Goal: Task Accomplishment & Management: Manage account settings

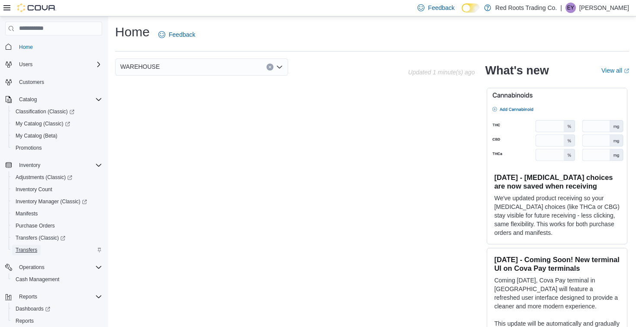
click at [32, 249] on span "Transfers" at bounding box center [27, 250] width 22 height 7
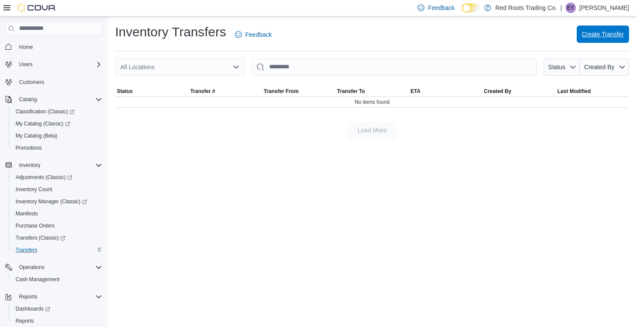
click at [582, 38] on span "Create Transfer" at bounding box center [603, 34] width 42 height 17
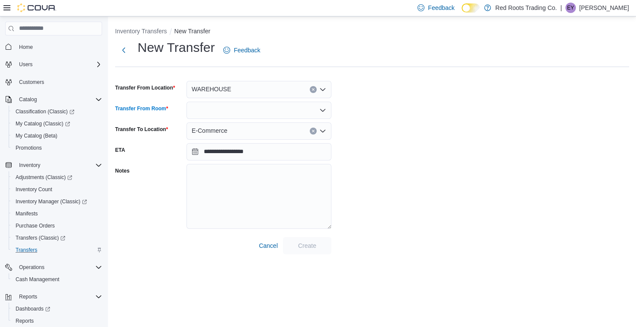
click at [263, 109] on div at bounding box center [258, 110] width 145 height 17
click at [249, 126] on span "Default" at bounding box center [264, 125] width 124 height 9
click at [310, 247] on span "Create" at bounding box center [307, 245] width 18 height 9
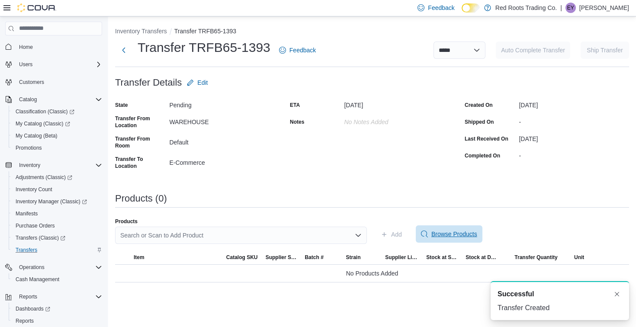
click at [465, 232] on span "Browse Products" at bounding box center [454, 234] width 46 height 9
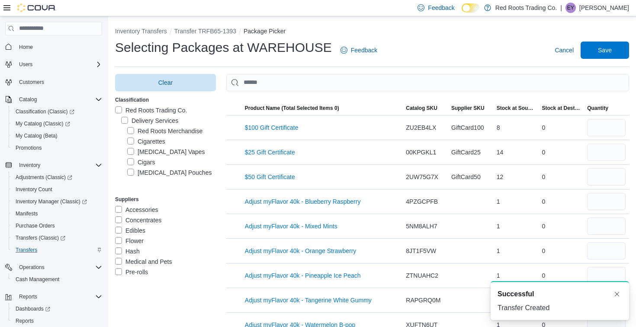
click at [146, 174] on label "Nicotine Pouches" at bounding box center [169, 172] width 84 height 10
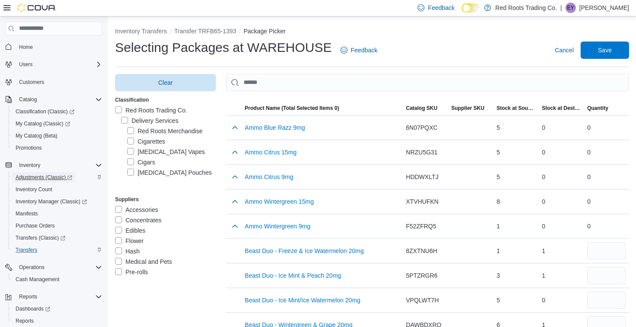
click at [57, 179] on span "Adjustments (Classic)" at bounding box center [44, 177] width 57 height 7
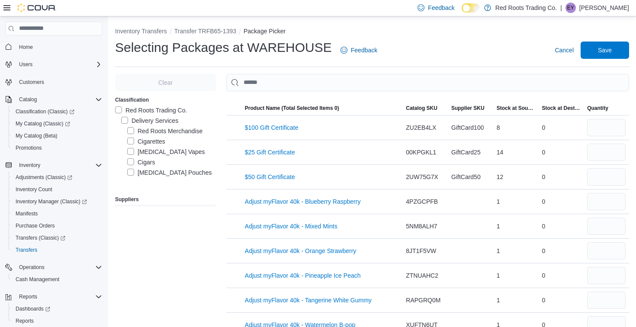
click at [145, 173] on label "[MEDICAL_DATA] Pouches" at bounding box center [169, 172] width 84 height 10
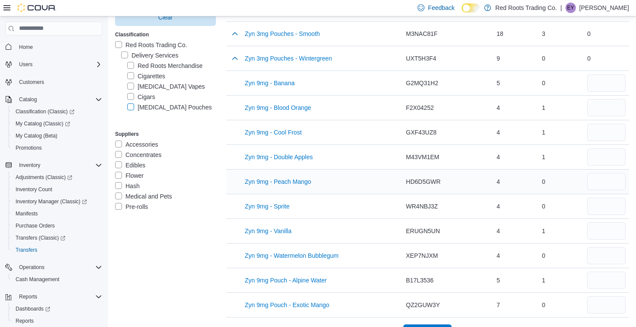
scroll to position [1052, 0]
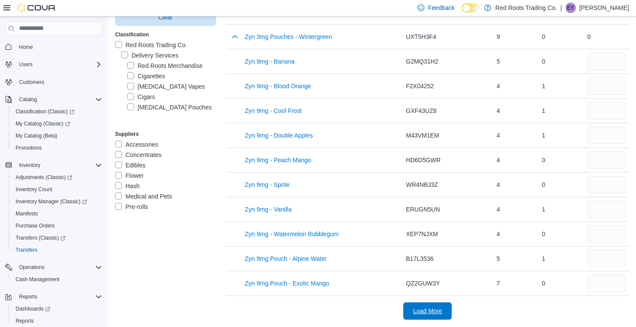
click at [433, 306] on span "Load More" at bounding box center [427, 310] width 38 height 17
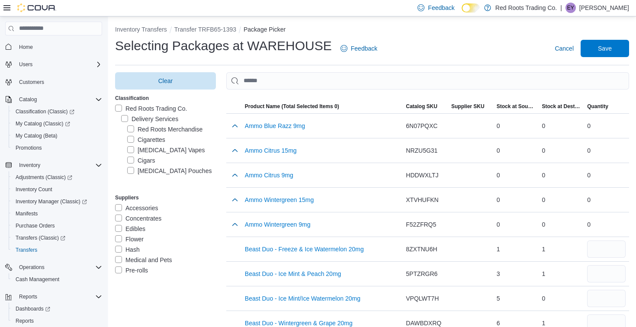
scroll to position [0, 0]
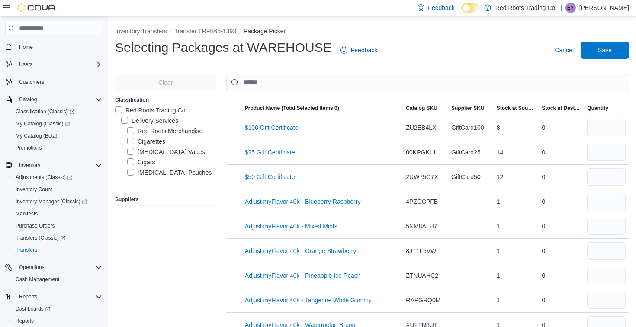
click at [157, 175] on label "Nicotine Pouches" at bounding box center [169, 172] width 84 height 10
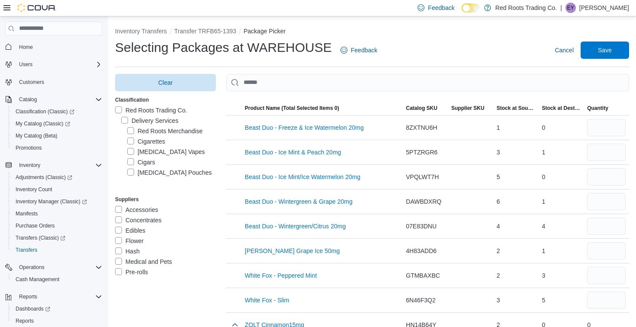
click at [157, 175] on label "Nicotine Pouches" at bounding box center [169, 172] width 84 height 10
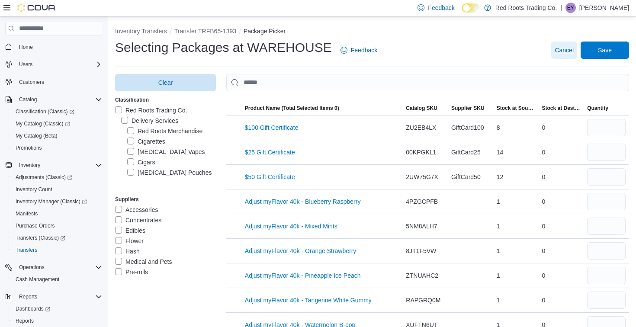
click at [564, 47] on span "Cancel" at bounding box center [564, 50] width 19 height 9
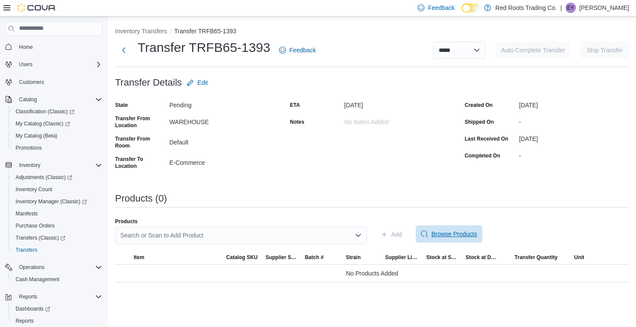
click at [477, 234] on span "Browse Products" at bounding box center [454, 234] width 46 height 9
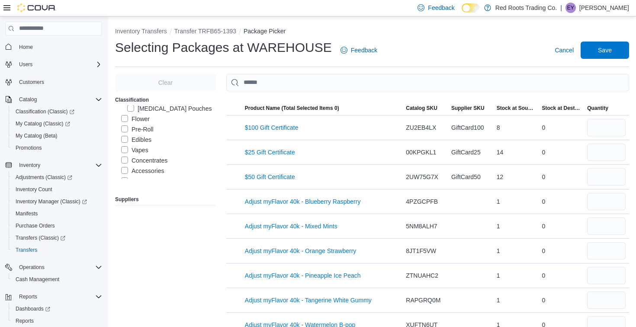
scroll to position [64, 0]
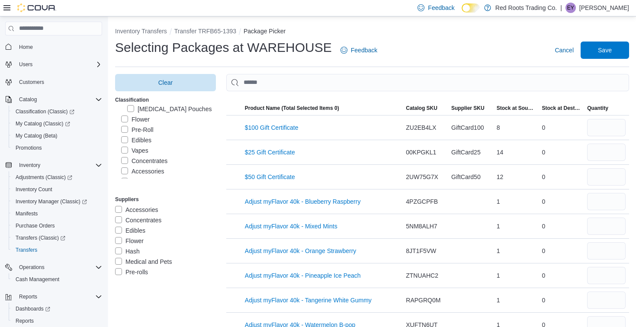
click at [144, 138] on label "Edibles" at bounding box center [136, 140] width 30 height 10
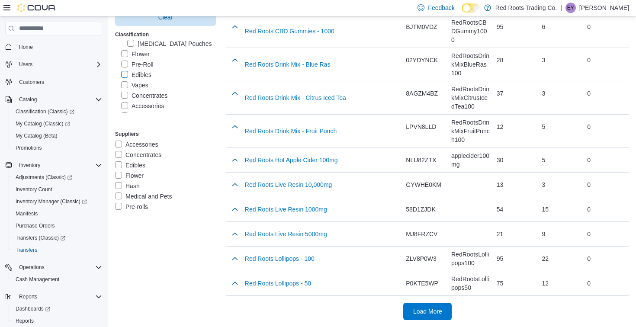
scroll to position [1173, 0]
click at [426, 312] on span "Load More" at bounding box center [427, 311] width 29 height 9
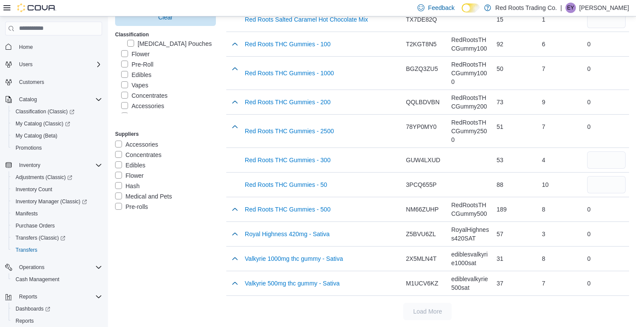
scroll to position [1462, 0]
click at [125, 72] on label "Edibles" at bounding box center [136, 75] width 30 height 10
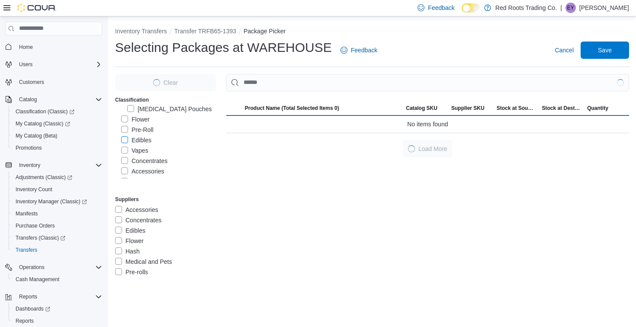
scroll to position [0, 0]
click at [129, 150] on label "Vapes" at bounding box center [134, 150] width 27 height 10
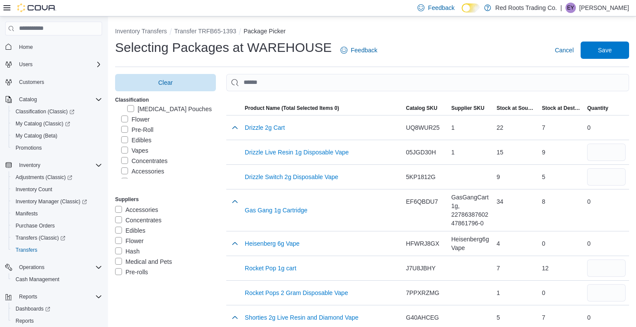
click at [139, 152] on label "Vapes" at bounding box center [134, 150] width 27 height 10
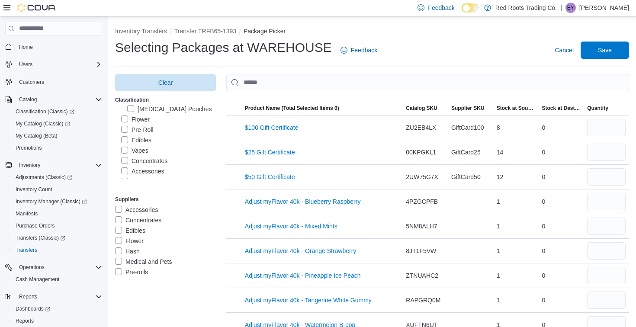
click at [147, 161] on label "Concentrates" at bounding box center [144, 161] width 46 height 10
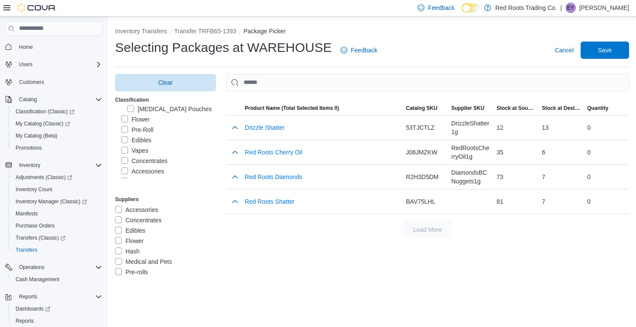
click at [143, 159] on label "Concentrates" at bounding box center [144, 161] width 46 height 10
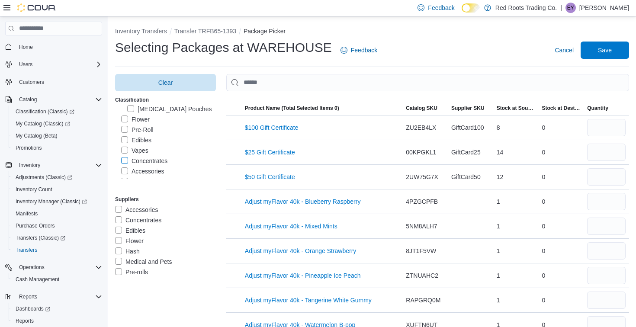
scroll to position [107, 0]
click at [135, 151] on label "Hash" at bounding box center [133, 148] width 25 height 10
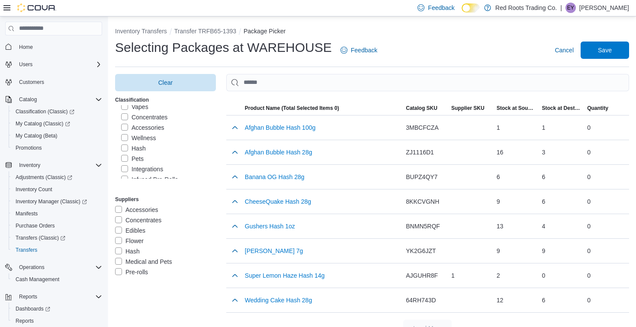
click at [143, 145] on label "Hash" at bounding box center [133, 148] width 25 height 10
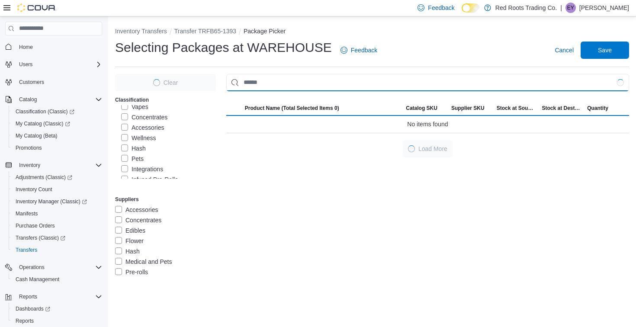
click at [304, 79] on input "Use aria labels when no actual label is in use" at bounding box center [427, 82] width 403 height 17
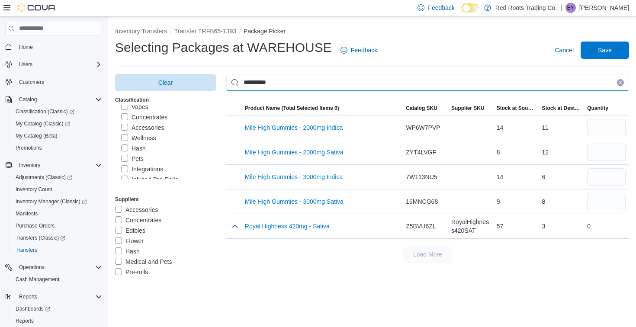
type input "**********"
click at [619, 83] on icon "Clear input" at bounding box center [620, 82] width 3 height 3
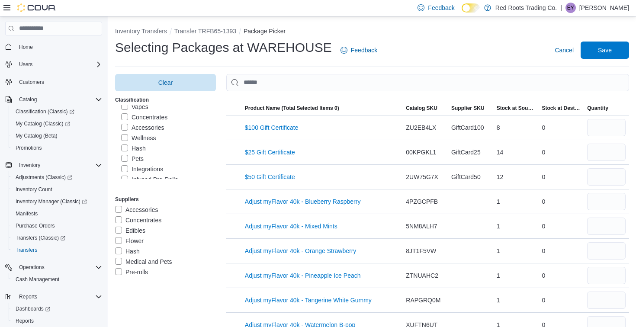
click at [141, 149] on label "Hash" at bounding box center [133, 148] width 25 height 10
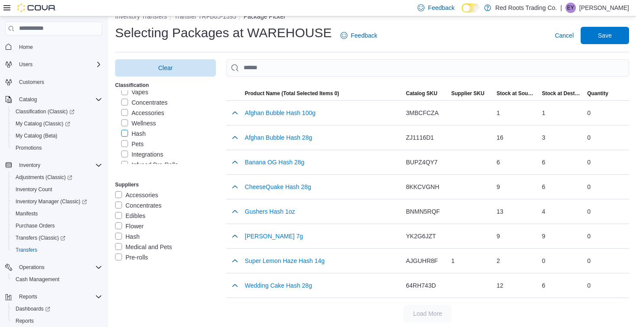
scroll to position [15, 0]
click at [132, 136] on label "Hash" at bounding box center [133, 133] width 25 height 10
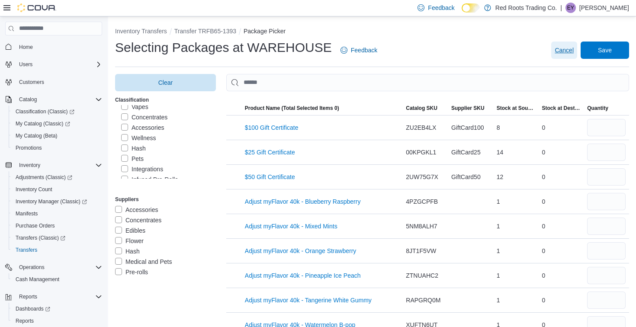
click at [568, 50] on span "Cancel" at bounding box center [564, 50] width 19 height 9
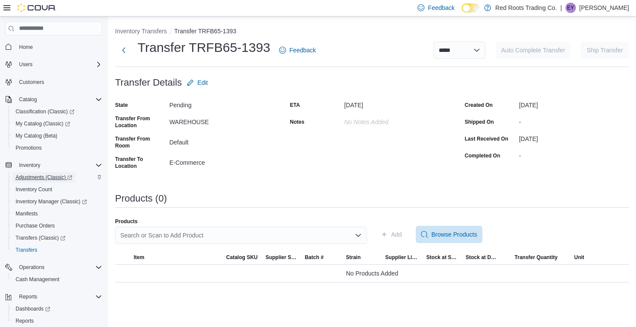
click at [49, 177] on span "Adjustments (Classic)" at bounding box center [44, 177] width 57 height 7
click at [432, 233] on span "Browse Products" at bounding box center [454, 234] width 46 height 9
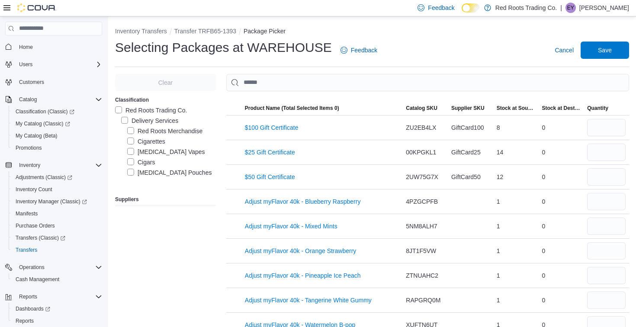
click at [168, 153] on label "Nicotine Vapes" at bounding box center [166, 152] width 78 height 10
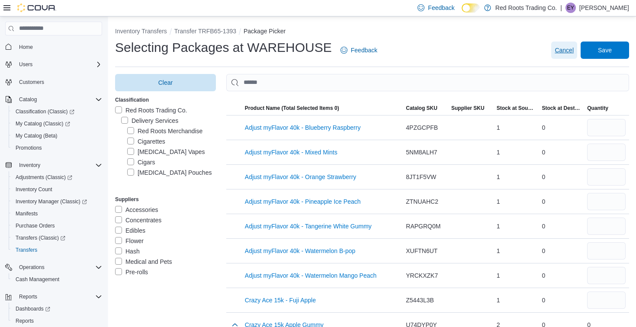
click at [565, 53] on span "Cancel" at bounding box center [564, 50] width 19 height 9
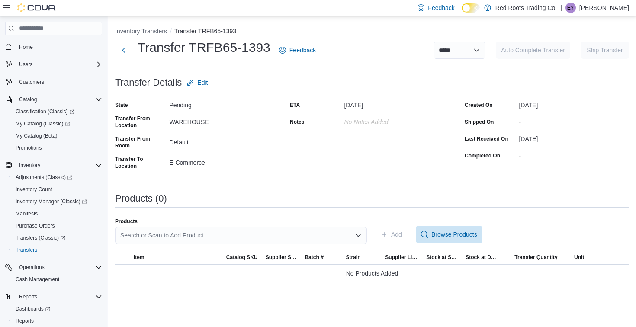
click at [395, 138] on div "ETA September 17, 2025 Notes No Notes added" at bounding box center [372, 135] width 164 height 74
click at [269, 234] on div "Search or Scan to Add Product" at bounding box center [241, 235] width 252 height 17
click at [255, 107] on div "Pending" at bounding box center [224, 103] width 110 height 10
click at [231, 229] on div "Search or Scan to Add Product" at bounding box center [241, 235] width 252 height 17
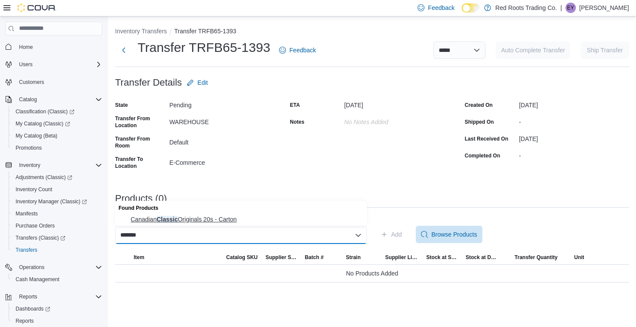
type input "*******"
click at [224, 222] on span "Canadian Classic Originals 20s - Carton" at bounding box center [246, 219] width 231 height 9
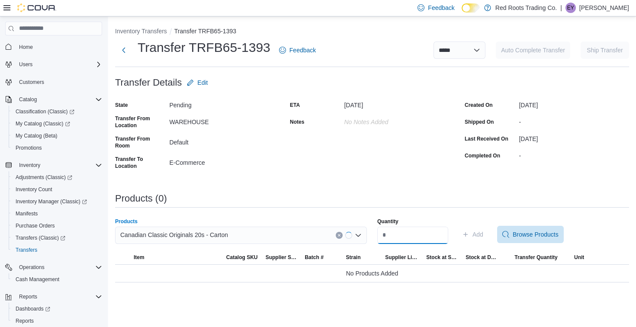
click at [425, 238] on input "Quantity" at bounding box center [412, 235] width 71 height 17
type input "*"
click at [483, 236] on span "Add" at bounding box center [477, 234] width 11 height 9
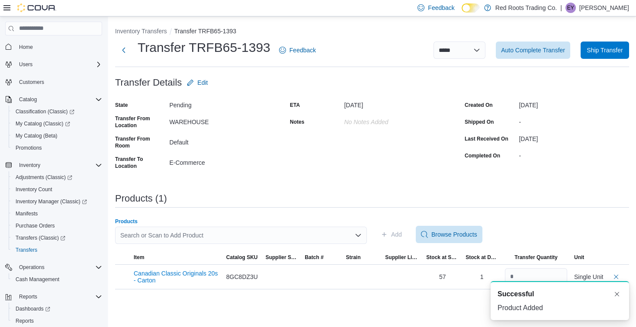
click at [287, 236] on div "Search or Scan to Add Product" at bounding box center [241, 235] width 252 height 17
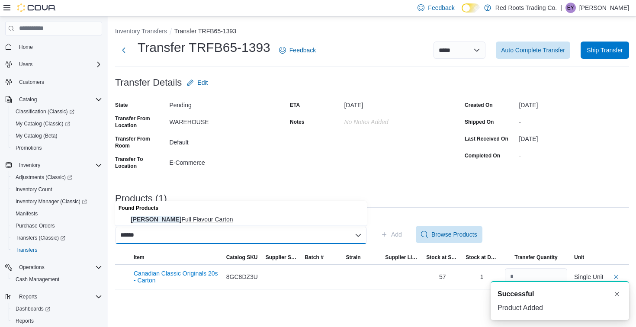
type input "******"
click at [271, 219] on span "Dumont Full Flavour Carton" at bounding box center [246, 219] width 231 height 9
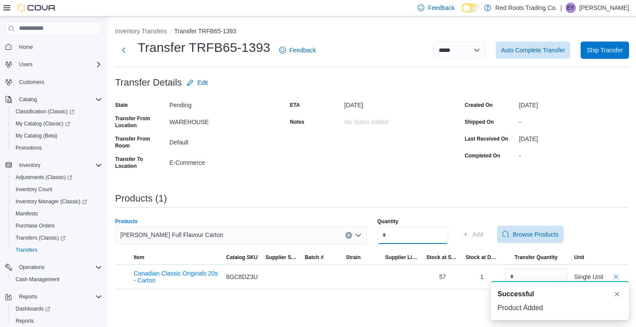
click at [413, 234] on input "Quantity" at bounding box center [412, 235] width 71 height 17
type input "*"
click at [477, 235] on span "Add" at bounding box center [472, 234] width 21 height 17
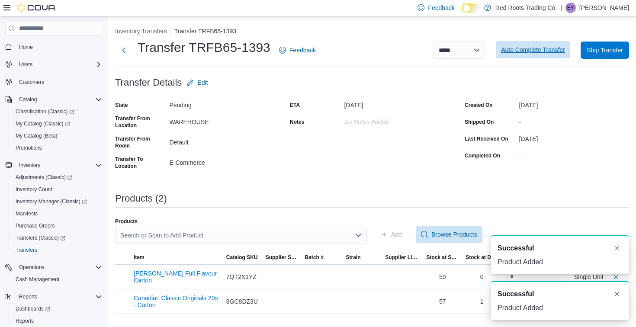
click at [520, 49] on span "Auto Complete Transfer" at bounding box center [533, 49] width 64 height 9
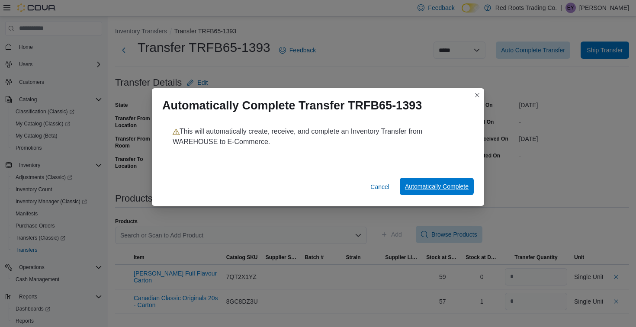
click at [424, 185] on span "Automatically Complete" at bounding box center [437, 186] width 64 height 9
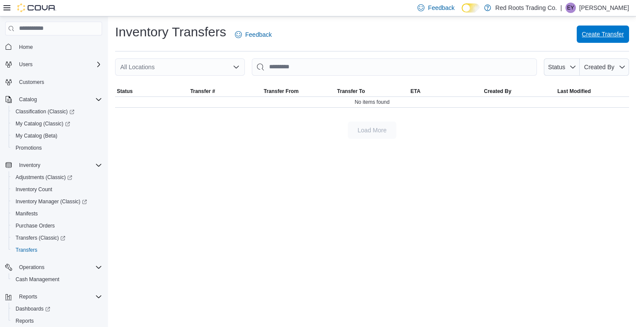
click at [610, 29] on span "Create Transfer" at bounding box center [603, 34] width 42 height 17
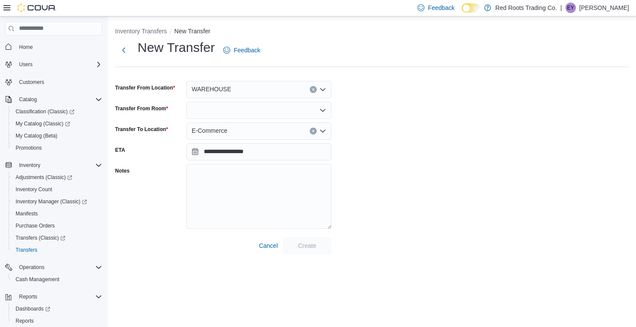
click at [298, 112] on div at bounding box center [258, 110] width 145 height 17
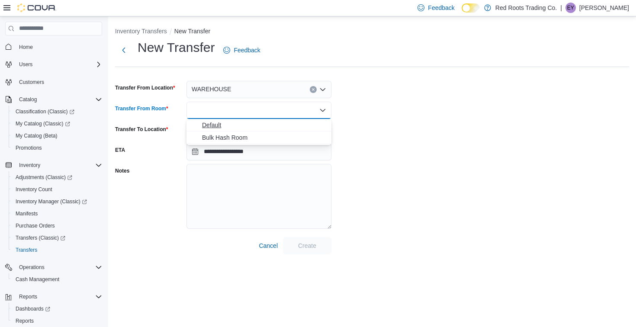
click at [290, 129] on button "Default" at bounding box center [258, 125] width 145 height 13
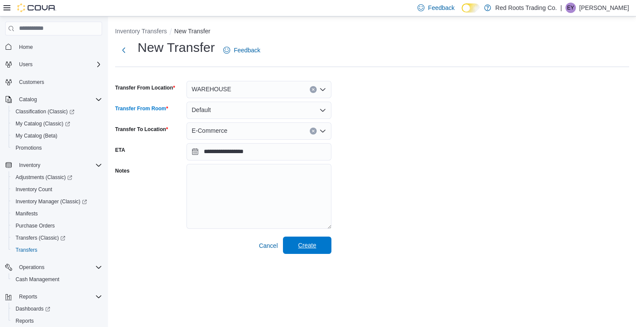
click at [316, 244] on span "Create" at bounding box center [307, 245] width 18 height 9
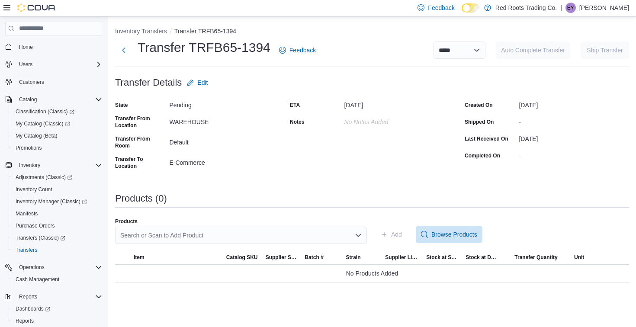
click at [305, 237] on div "Search or Scan to Add Product" at bounding box center [241, 235] width 252 height 17
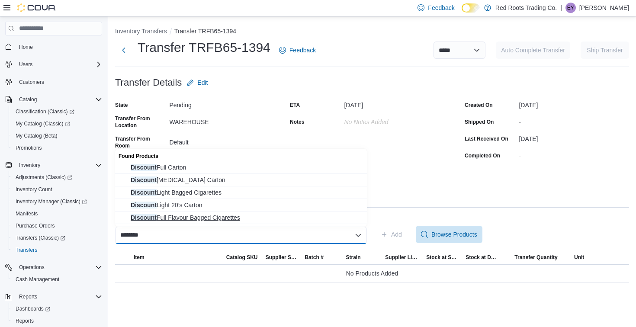
type input "********"
click at [237, 215] on span "Discount Full Flavour Bagged Cigarettes" at bounding box center [246, 217] width 231 height 9
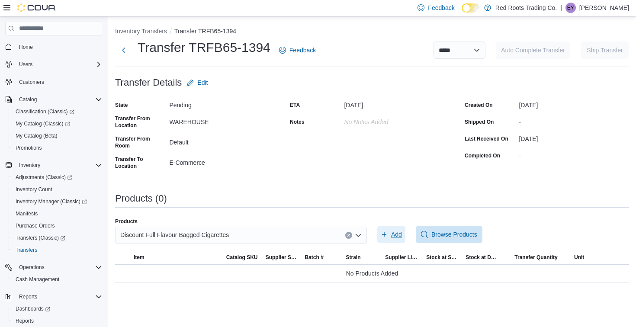
click at [395, 232] on span "Add" at bounding box center [396, 234] width 11 height 9
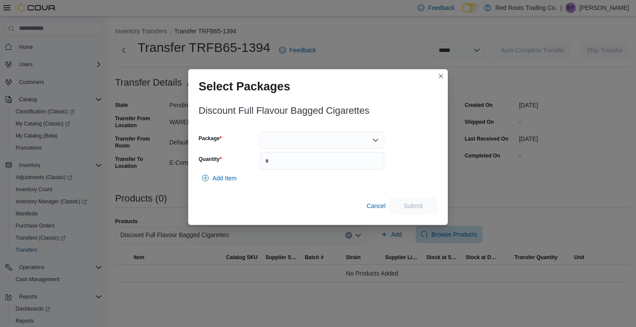
click at [325, 135] on div at bounding box center [322, 139] width 124 height 17
click at [320, 170] on span "1" at bounding box center [327, 167] width 103 height 9
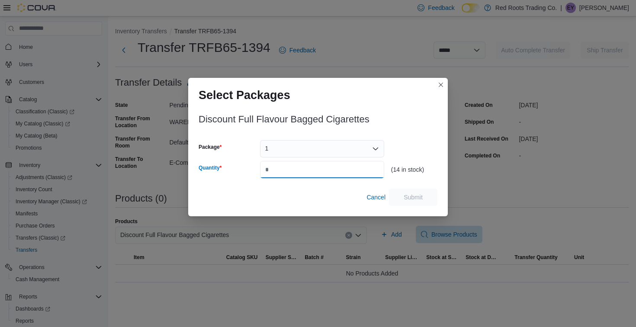
click at [320, 170] on input "Quantity" at bounding box center [322, 169] width 124 height 17
type input "*"
click at [409, 199] on span "Submit" at bounding box center [413, 196] width 19 height 9
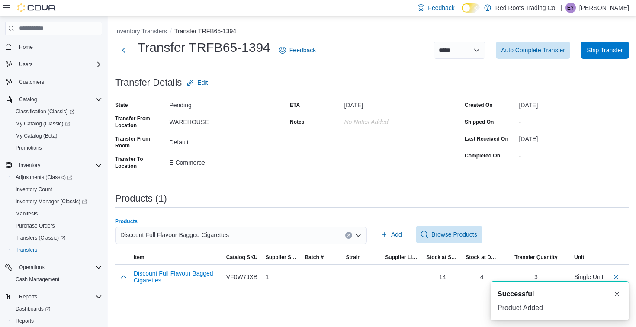
click at [252, 231] on div "Discount Full Flavour Bagged Cigarettes" at bounding box center [241, 235] width 252 height 17
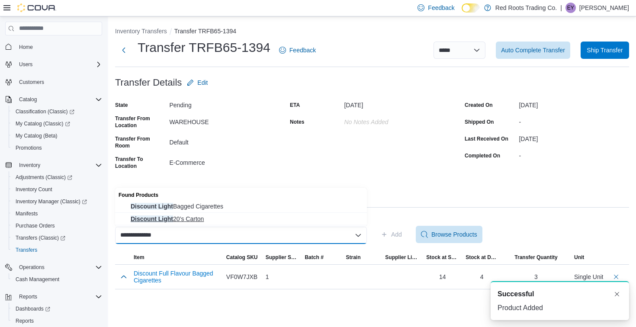
type input "**********"
click at [246, 223] on button "Discount Light 20’s Carton" at bounding box center [241, 219] width 252 height 13
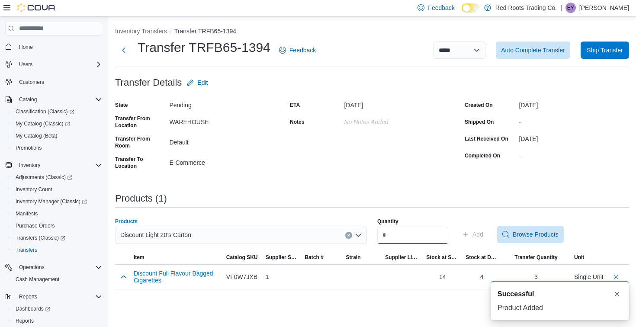
click at [398, 235] on input "Quantity" at bounding box center [412, 235] width 71 height 17
type input "*"
click at [483, 236] on span "Add" at bounding box center [477, 234] width 11 height 9
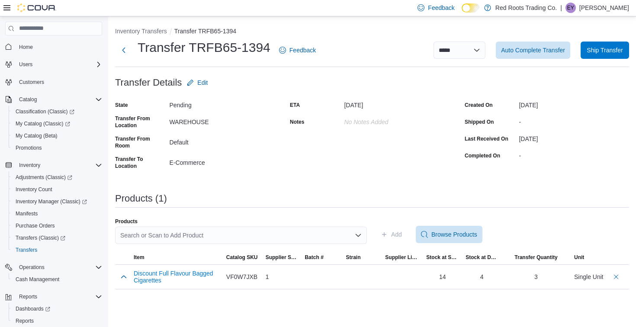
click at [185, 235] on div "Search or Scan to Add Product" at bounding box center [241, 235] width 252 height 17
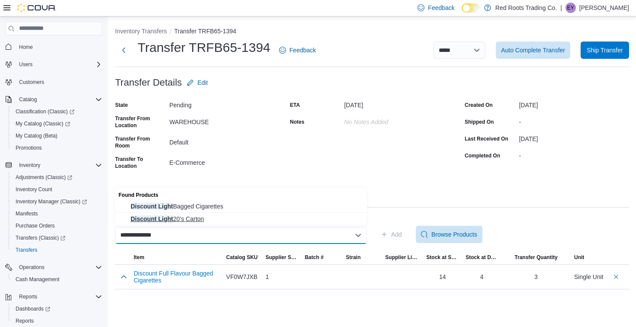
type input "**********"
click at [185, 218] on span "Discount Light 20’s Carton" at bounding box center [246, 219] width 231 height 9
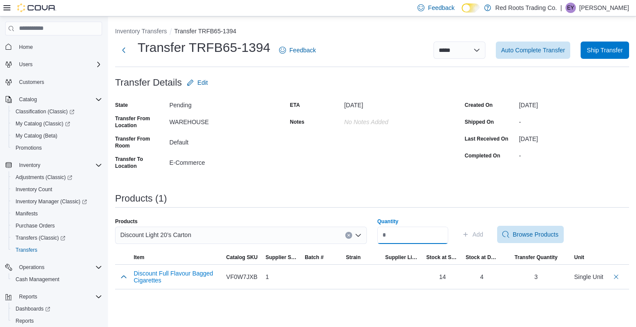
click at [404, 239] on input "Quantity" at bounding box center [412, 235] width 71 height 17
type input "*"
click at [477, 234] on span "Add" at bounding box center [472, 234] width 21 height 17
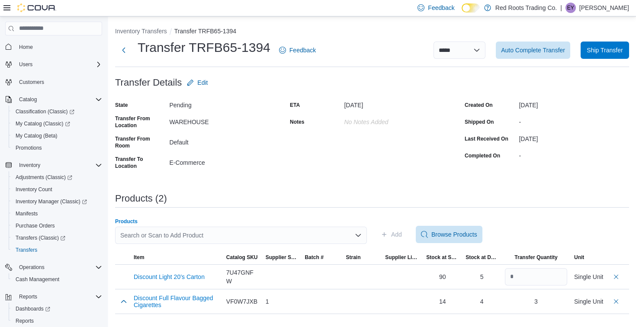
click at [270, 230] on div "Search or Scan to Add Product" at bounding box center [241, 235] width 252 height 17
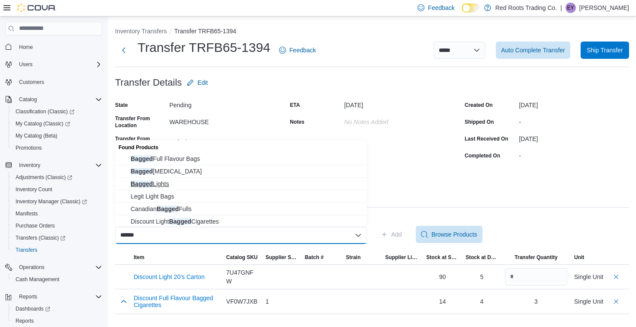
type input "******"
click at [266, 186] on span "Bagged Lights" at bounding box center [246, 183] width 231 height 9
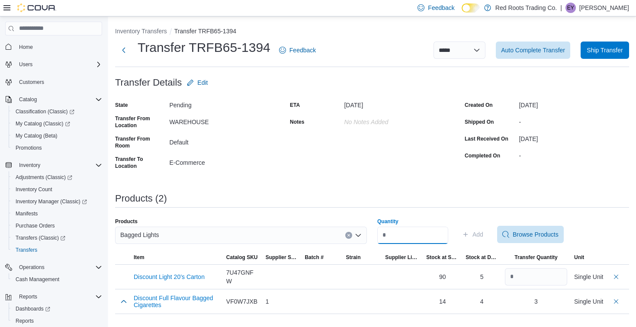
click at [440, 237] on input "Quantity" at bounding box center [412, 235] width 71 height 17
type input "*"
click at [483, 237] on span "Add" at bounding box center [477, 234] width 11 height 9
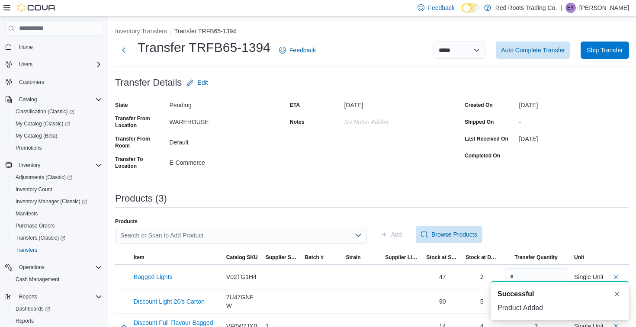
click at [309, 234] on div "Search or Scan to Add Product" at bounding box center [241, 235] width 252 height 17
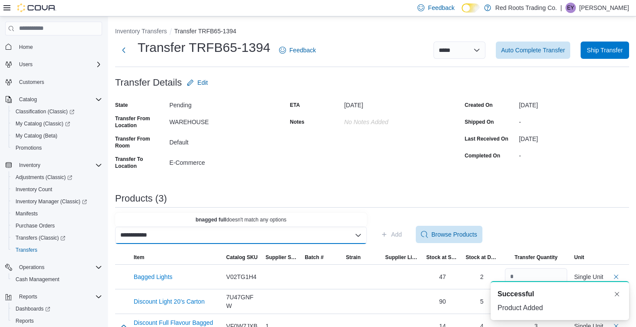
click at [128, 235] on input "**********" at bounding box center [138, 235] width 36 height 10
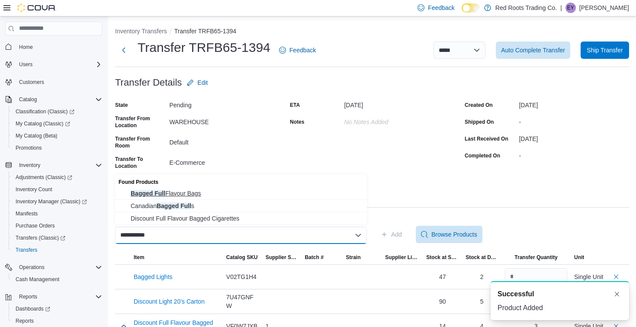
type input "**********"
click at [201, 195] on span "Bagged Full Flavour Bags" at bounding box center [246, 193] width 231 height 9
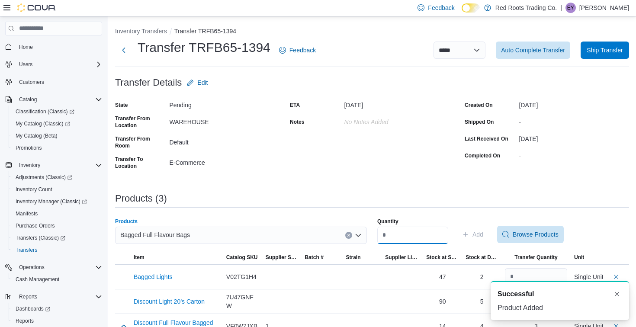
click at [402, 237] on input "Quantity" at bounding box center [412, 235] width 71 height 17
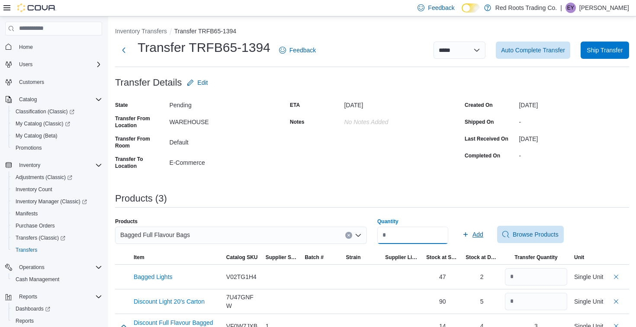
type input "*"
click at [477, 233] on span "Add" at bounding box center [472, 234] width 21 height 17
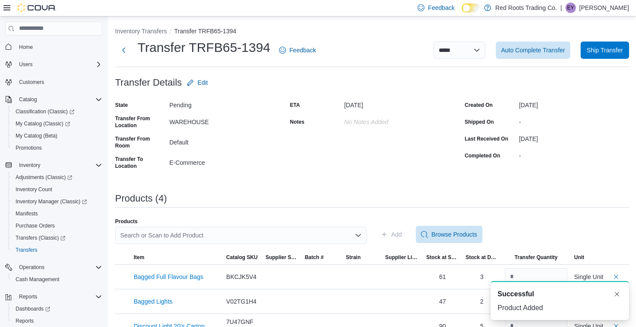
click at [272, 234] on div "Search or Scan to Add Product" at bounding box center [241, 235] width 252 height 17
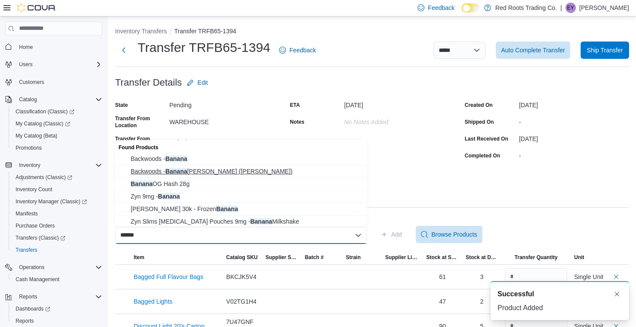
type input "******"
click at [251, 170] on span "Backwoods - [PERSON_NAME] ([PERSON_NAME])" at bounding box center [246, 171] width 231 height 9
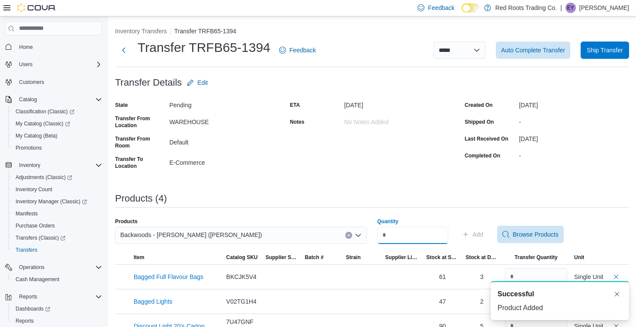
click at [423, 238] on input "Quantity" at bounding box center [412, 235] width 71 height 17
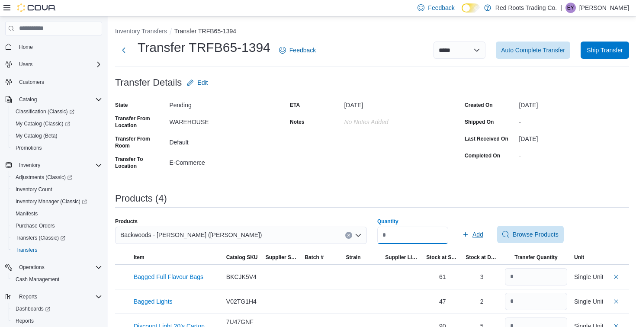
type input "*"
click at [469, 232] on icon "button" at bounding box center [465, 234] width 7 height 7
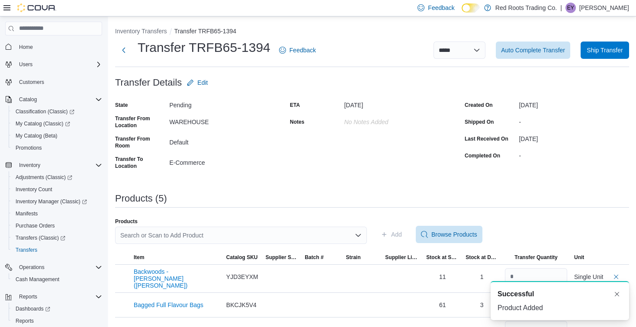
click at [292, 233] on div "Search or Scan to Add Product" at bounding box center [241, 235] width 252 height 17
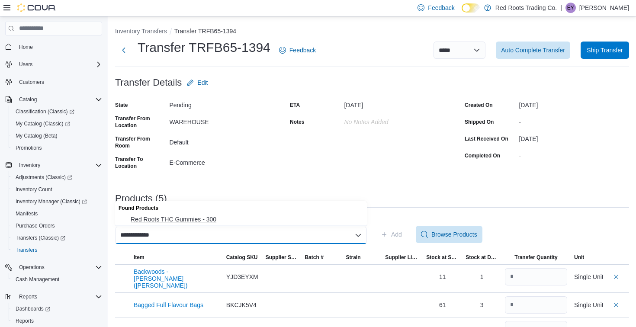
type input "**********"
click at [294, 218] on span "Red Roots THC Gummies - 300" at bounding box center [246, 219] width 231 height 9
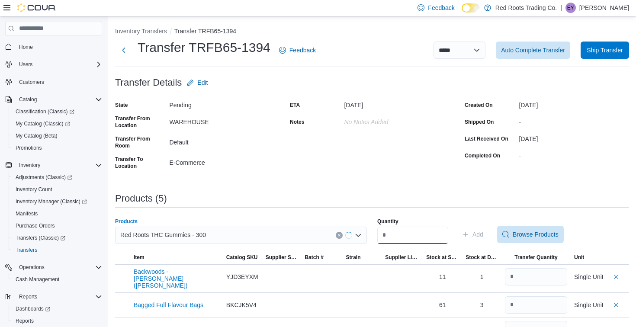
click at [410, 235] on input "Quantity" at bounding box center [412, 235] width 71 height 17
type input "*"
click at [487, 234] on button "Add" at bounding box center [472, 234] width 28 height 17
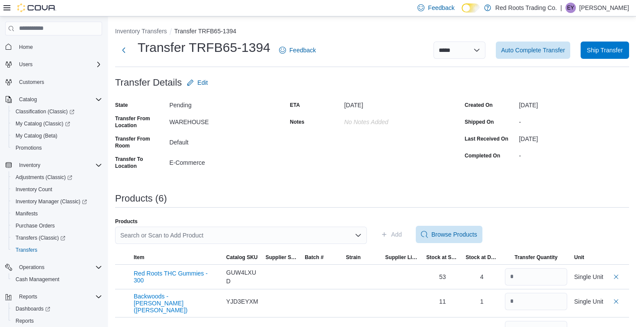
click at [263, 235] on div "Search or Scan to Add Product" at bounding box center [241, 235] width 252 height 17
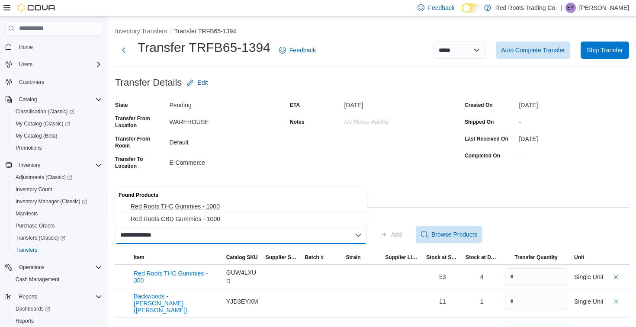
type input "**********"
click at [250, 204] on span "Red Roots THC Gummies - 1000" at bounding box center [246, 206] width 231 height 9
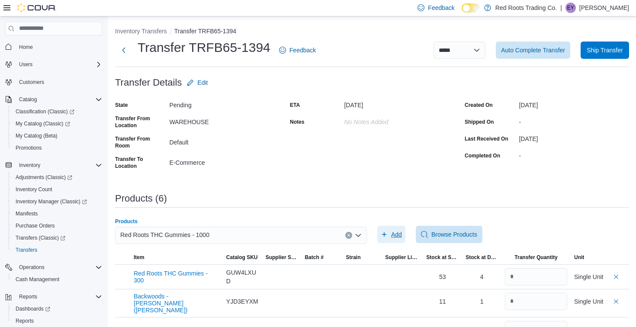
click at [394, 234] on span "Add" at bounding box center [396, 234] width 11 height 9
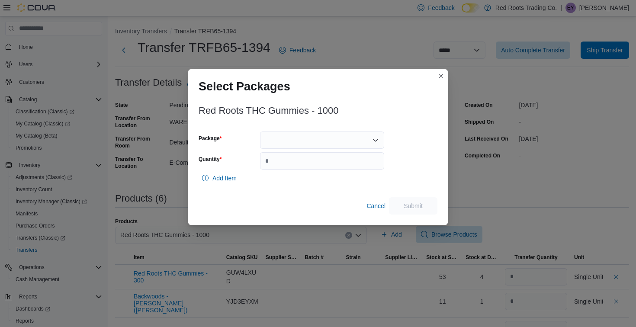
click at [304, 141] on div at bounding box center [322, 139] width 124 height 17
click at [301, 169] on span "1" at bounding box center [327, 167] width 103 height 9
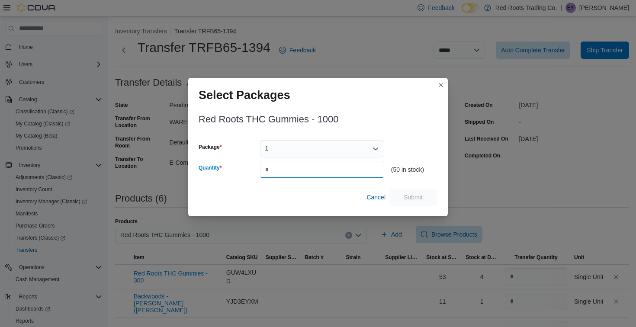
click at [301, 169] on input "Quantity" at bounding box center [322, 169] width 124 height 17
type input "*"
click at [410, 197] on span "Submit" at bounding box center [413, 196] width 19 height 9
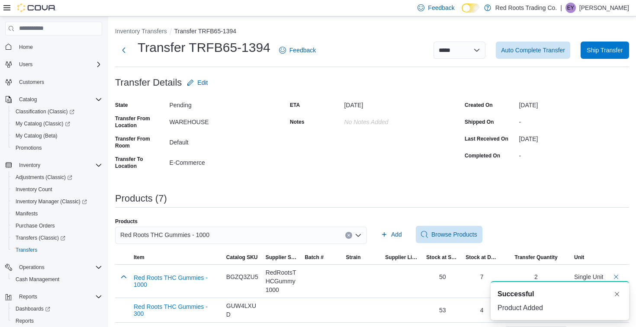
click at [237, 237] on div "Red Roots THC Gummies - 1000" at bounding box center [241, 235] width 252 height 17
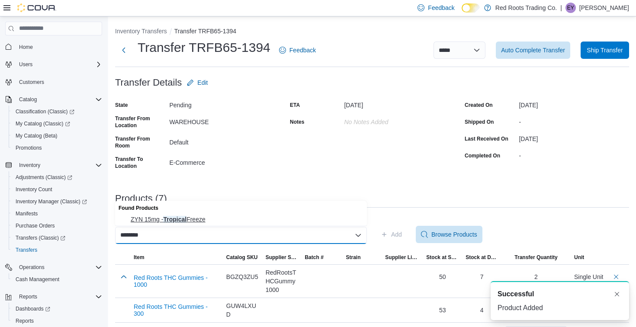
type input "********"
click at [232, 218] on span "ZYN 15mg - Tropical Freeze" at bounding box center [246, 219] width 231 height 9
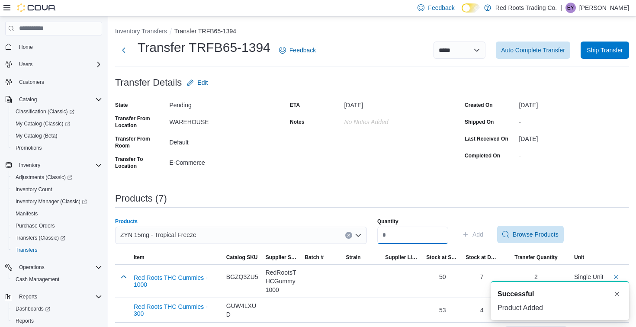
click at [439, 231] on input "Quantity" at bounding box center [412, 235] width 71 height 17
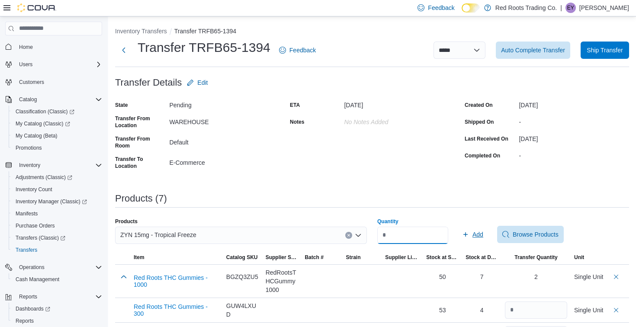
type input "*"
click at [483, 232] on span "Add" at bounding box center [477, 234] width 11 height 9
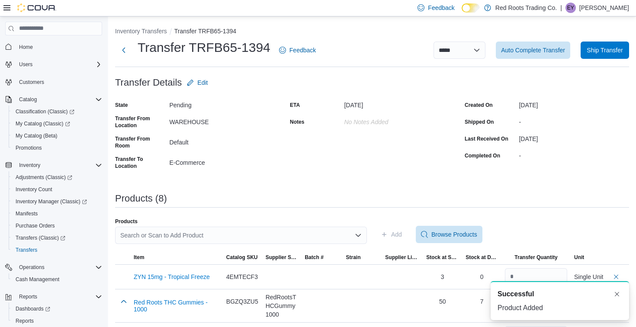
click at [277, 238] on div "Search or Scan to Add Product" at bounding box center [241, 235] width 252 height 17
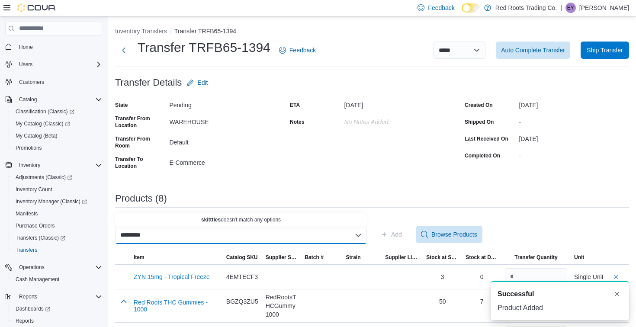
click at [133, 234] on input "*********" at bounding box center [131, 235] width 23 height 10
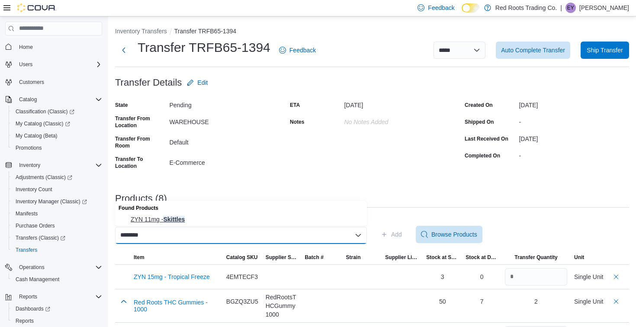
type input "********"
click at [157, 215] on span "ZYN 11mg - Skittles" at bounding box center [246, 219] width 231 height 9
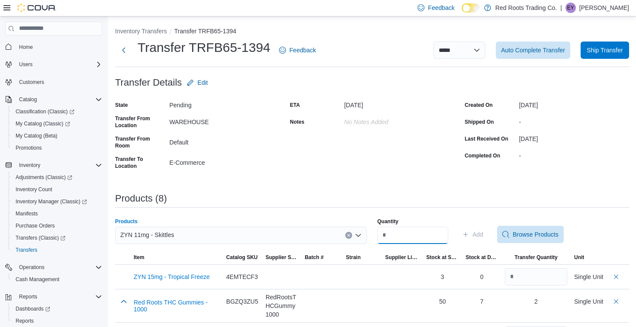
click at [433, 239] on input "Quantity" at bounding box center [412, 235] width 71 height 17
type input "*"
click at [483, 235] on span "Add" at bounding box center [477, 234] width 11 height 9
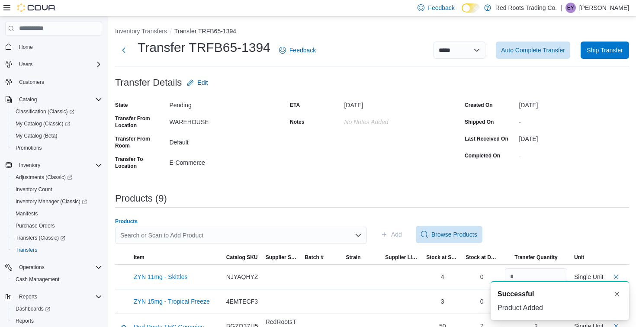
click at [288, 237] on div "Search or Scan to Add Product" at bounding box center [241, 235] width 252 height 17
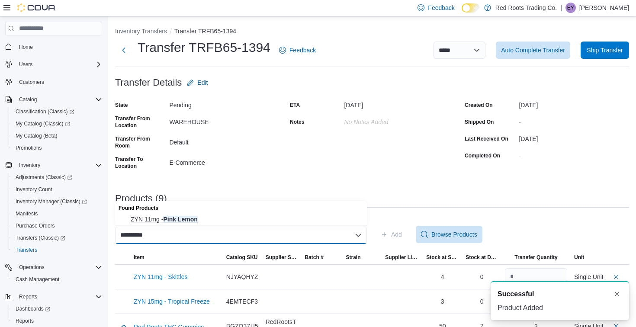
type input "**********"
click at [283, 221] on span "ZYN 11mg - Pink Lemon" at bounding box center [246, 219] width 231 height 9
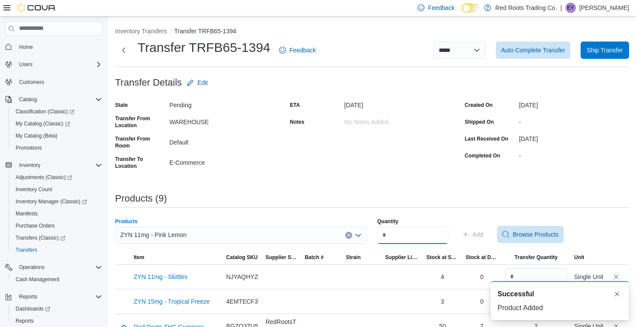
click at [413, 235] on input "Quantity" at bounding box center [412, 235] width 71 height 17
type input "*"
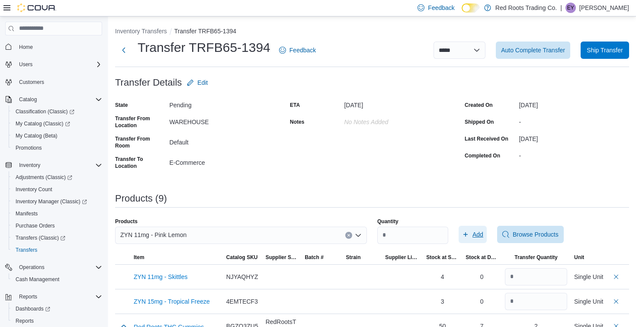
click at [469, 236] on icon "button" at bounding box center [465, 234] width 7 height 7
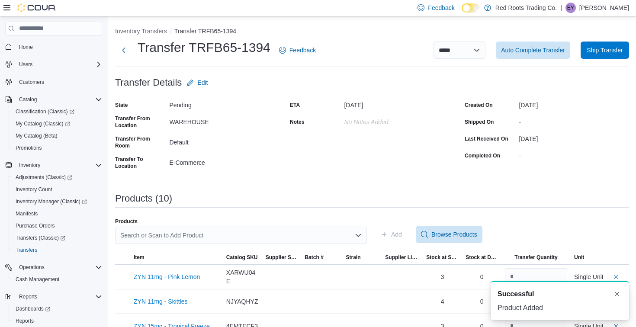
click at [290, 234] on div "Search or Scan to Add Product" at bounding box center [241, 235] width 252 height 17
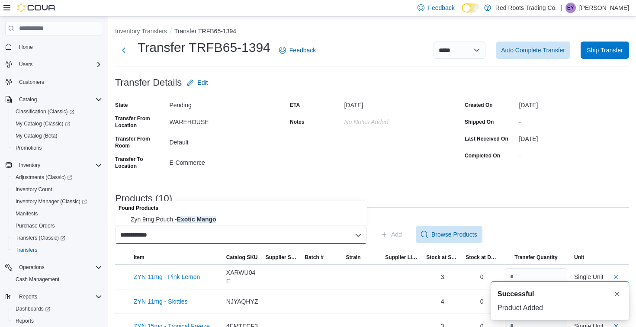
type input "**********"
click at [283, 218] on span "Zyn 9mg Pouch - Exotic Mango" at bounding box center [246, 219] width 231 height 9
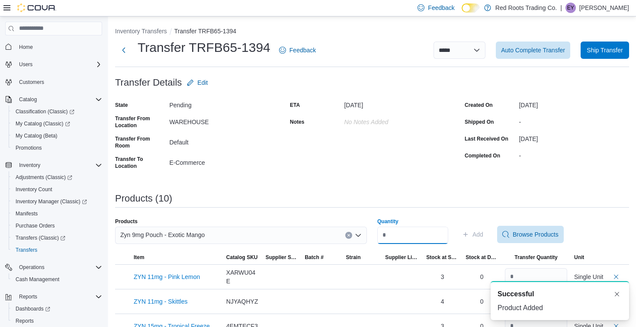
click at [393, 230] on input "Quantity" at bounding box center [412, 235] width 71 height 17
type input "*"
click at [469, 237] on icon "button" at bounding box center [465, 234] width 7 height 7
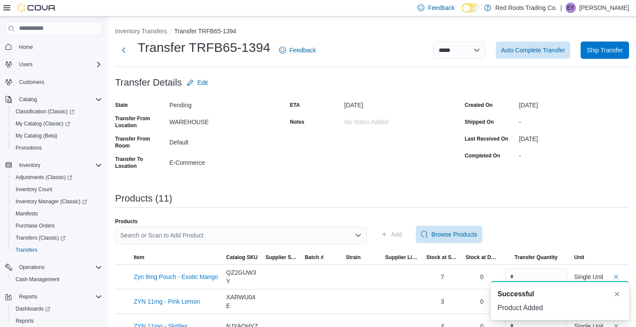
click at [301, 237] on div "Search or Scan to Add Product" at bounding box center [241, 235] width 252 height 17
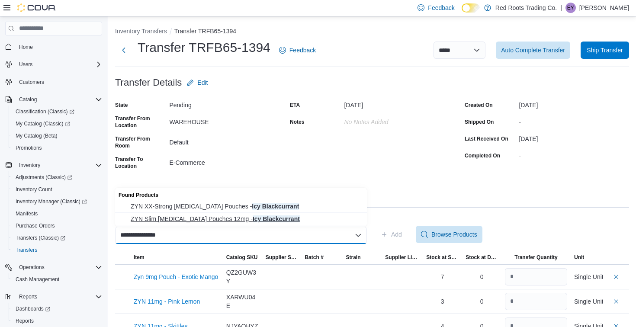
type input "**********"
click at [268, 220] on span "ZYN Slim [MEDICAL_DATA] Pouches 12mg - Icy Blackcurrant" at bounding box center [246, 219] width 231 height 9
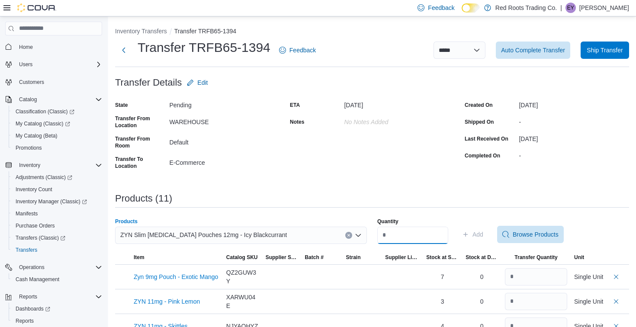
click at [427, 234] on input "Quantity" at bounding box center [412, 235] width 71 height 17
type input "*"
click at [469, 233] on icon "button" at bounding box center [465, 234] width 7 height 7
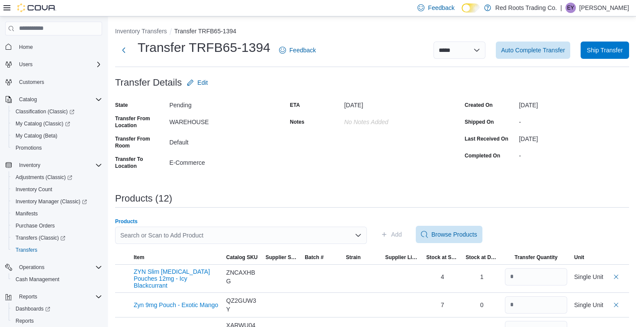
click at [331, 238] on div "Search or Scan to Add Product" at bounding box center [241, 235] width 252 height 17
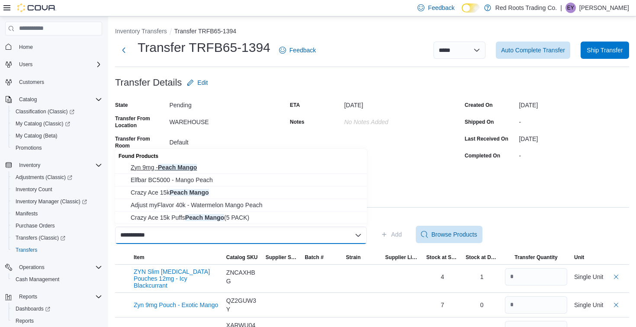
type input "**********"
click at [267, 169] on span "Zyn 9mg - Peach Mango" at bounding box center [246, 167] width 231 height 9
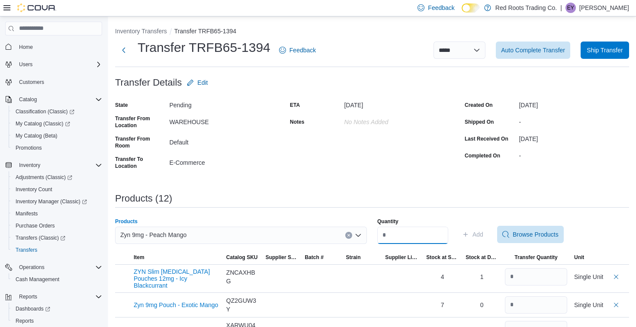
click at [394, 234] on input "Quantity" at bounding box center [412, 235] width 71 height 17
type input "*"
click at [483, 234] on span "Add" at bounding box center [477, 234] width 11 height 9
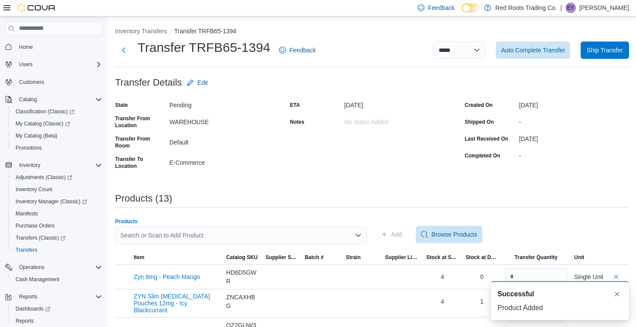
click at [289, 234] on div "Search or Scan to Add Product" at bounding box center [241, 235] width 252 height 17
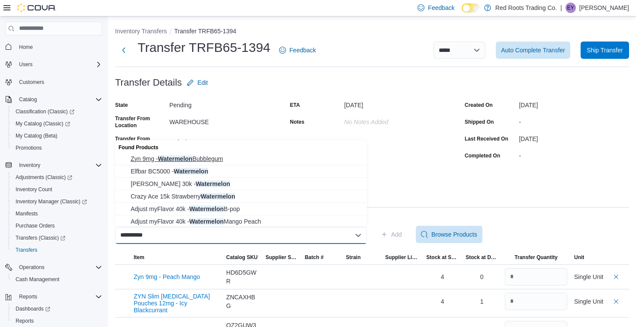
type input "**********"
click at [279, 157] on span "Zyn 9mg - Watermelon Bubblegum" at bounding box center [246, 158] width 231 height 9
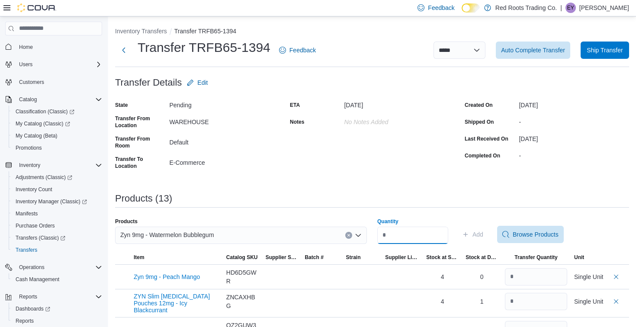
click at [396, 232] on input "Quantity" at bounding box center [412, 235] width 71 height 17
type input "*"
click at [483, 234] on span "Add" at bounding box center [477, 234] width 11 height 9
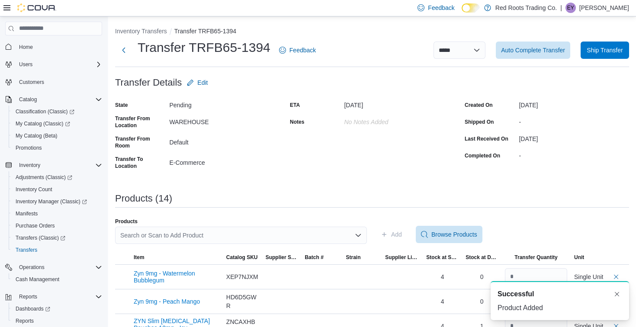
click at [302, 240] on div "Search or Scan to Add Product" at bounding box center [241, 235] width 252 height 17
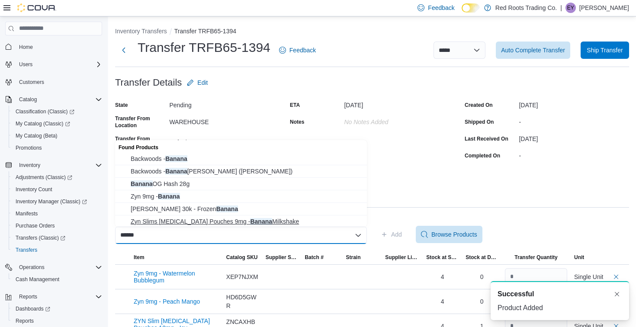
type input "******"
click at [298, 221] on span "Zyn Slims [MEDICAL_DATA] Pouches 9mg - Banana Milkshake" at bounding box center [246, 221] width 231 height 9
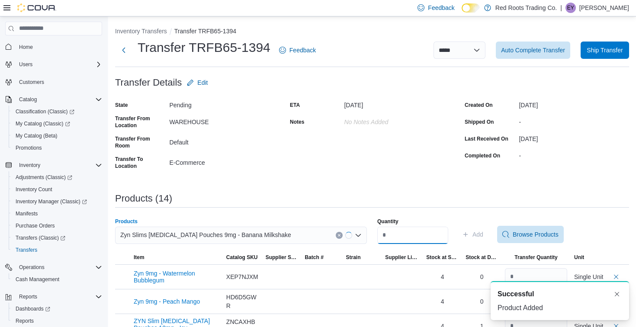
click at [437, 240] on input "Quantity" at bounding box center [412, 235] width 71 height 17
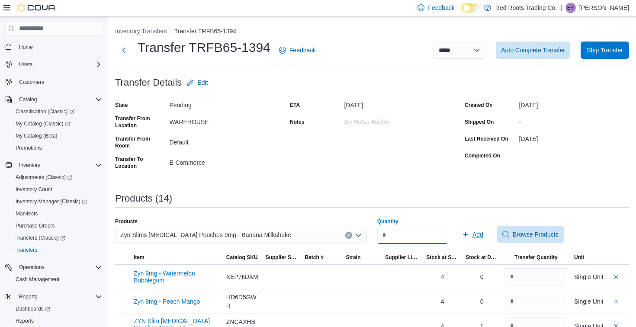
type input "*"
click at [483, 234] on span "Add" at bounding box center [477, 234] width 11 height 9
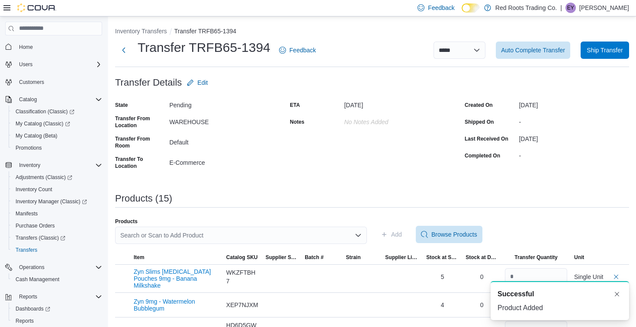
click at [324, 231] on div "Search or Scan to Add Product" at bounding box center [241, 235] width 252 height 17
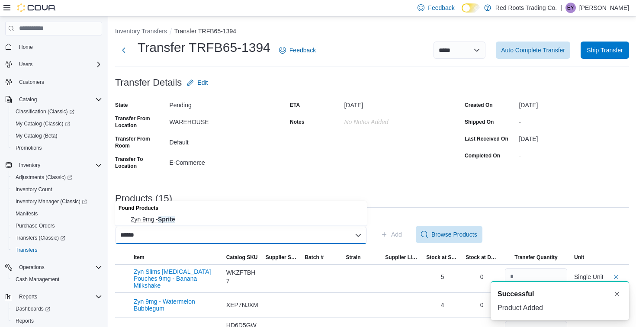
type input "******"
click at [305, 218] on span "Zyn 9mg - Sprite" at bounding box center [246, 219] width 231 height 9
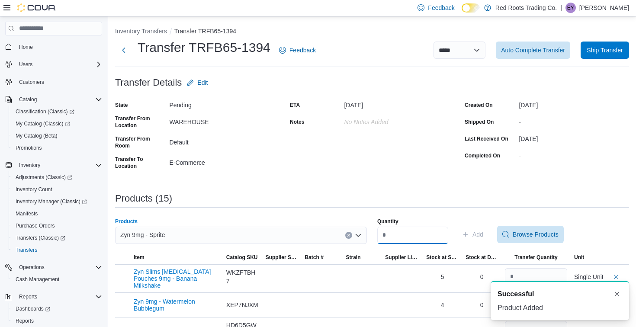
click at [418, 233] on input "Quantity" at bounding box center [412, 235] width 71 height 17
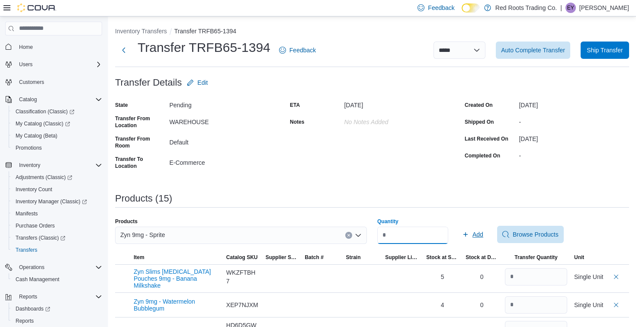
type input "*"
click at [469, 233] on icon "button" at bounding box center [465, 234] width 7 height 7
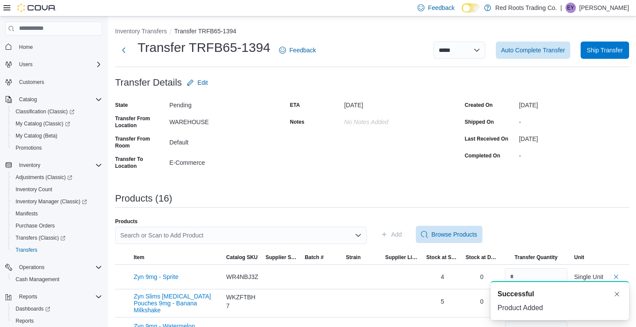
click at [304, 235] on div "Search or Scan to Add Product" at bounding box center [241, 235] width 252 height 17
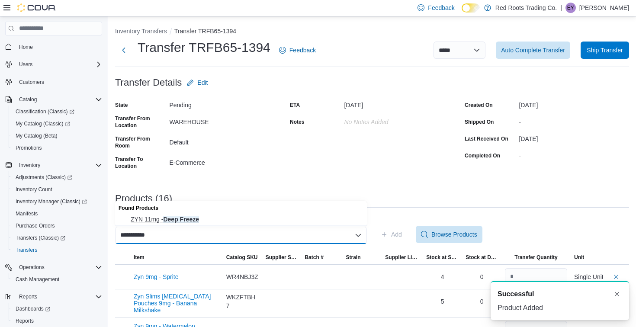
type input "**********"
click at [268, 216] on span "ZYN 11mg - Deep Freeze" at bounding box center [246, 219] width 231 height 9
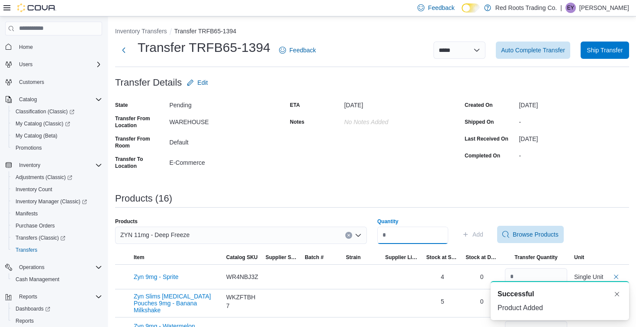
click at [395, 234] on input "Quantity" at bounding box center [412, 235] width 71 height 17
type input "*"
click at [483, 233] on span "Add" at bounding box center [477, 234] width 11 height 9
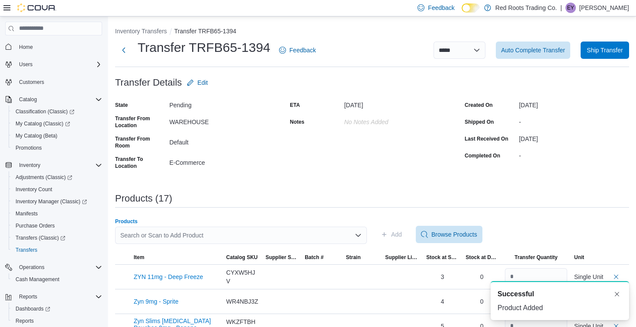
click at [319, 228] on div "Search or Scan to Add Product" at bounding box center [241, 235] width 252 height 17
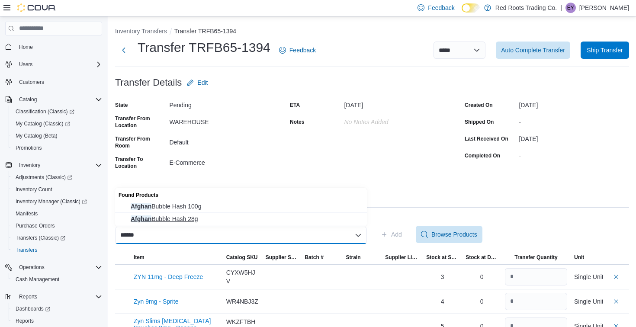
type input "******"
click at [307, 217] on span "Afghan Bubble Hash 28g" at bounding box center [246, 219] width 231 height 9
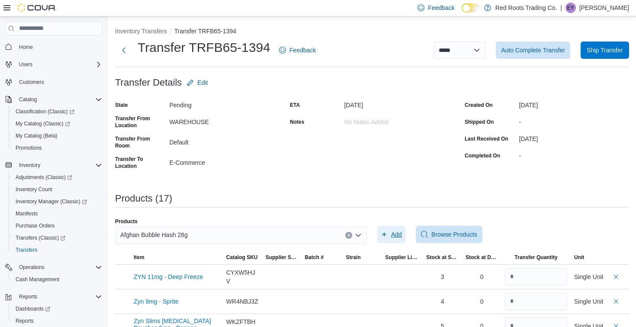
click at [397, 239] on span "Add" at bounding box center [391, 234] width 21 height 17
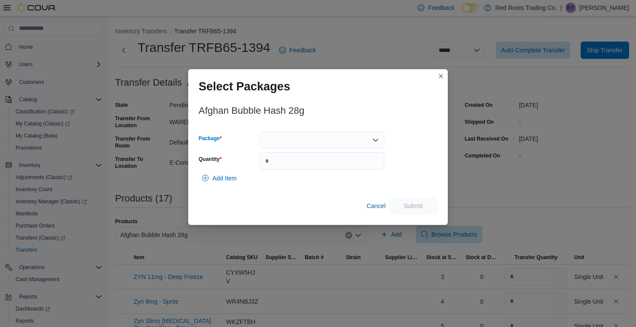
click at [322, 135] on div at bounding box center [322, 139] width 124 height 17
click at [302, 167] on span "1" at bounding box center [327, 167] width 103 height 9
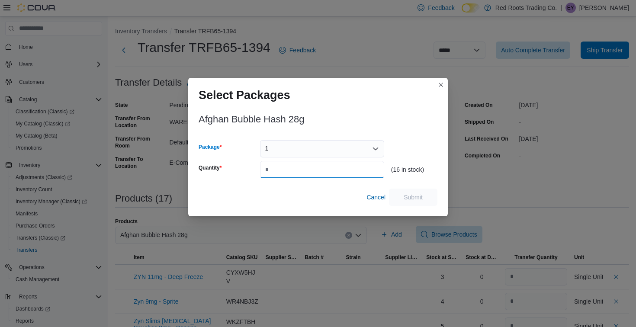
click at [302, 167] on input "Quantity" at bounding box center [322, 169] width 124 height 17
type input "*"
click at [408, 202] on span "Submit" at bounding box center [413, 196] width 38 height 17
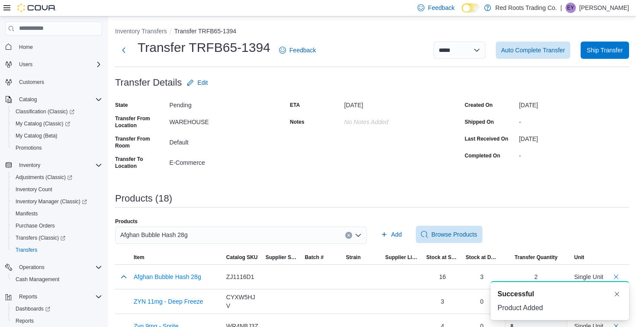
click at [304, 239] on div "Afghan Bubble Hash 28g" at bounding box center [241, 235] width 252 height 17
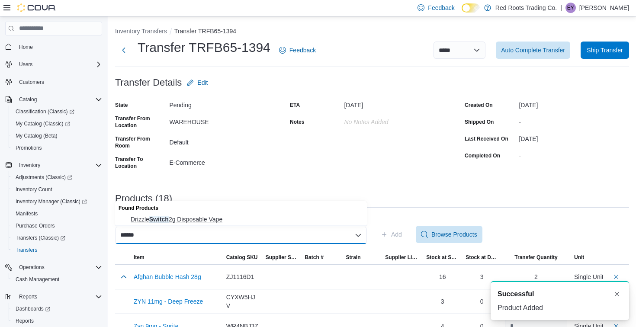
type input "******"
click at [279, 222] on span "Drizzle Switch 2g Disposable Vape" at bounding box center [246, 219] width 231 height 9
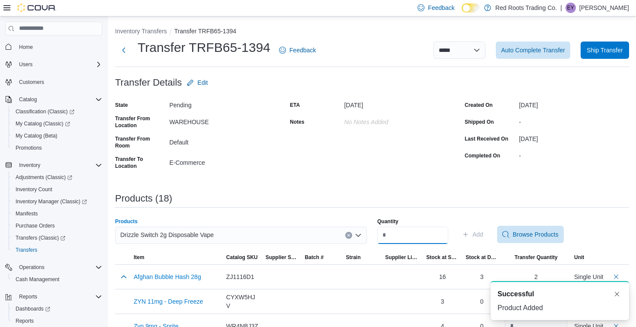
click at [411, 232] on input "Quantity" at bounding box center [412, 235] width 71 height 17
type input "*"
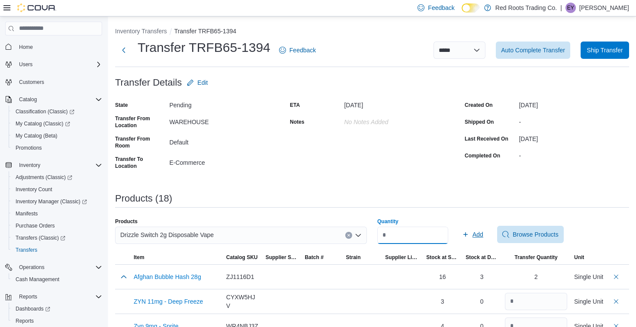
type input "*"
click at [483, 237] on span "Add" at bounding box center [477, 234] width 11 height 9
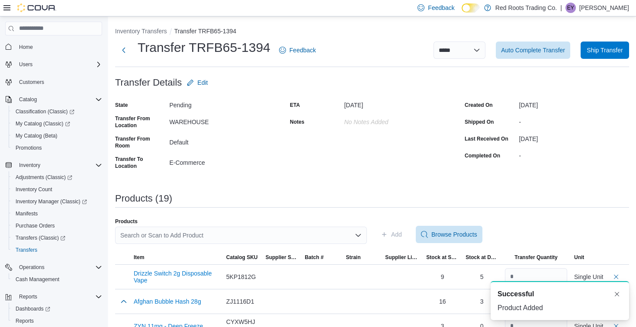
click at [334, 236] on div "Search or Scan to Add Product" at bounding box center [241, 235] width 252 height 17
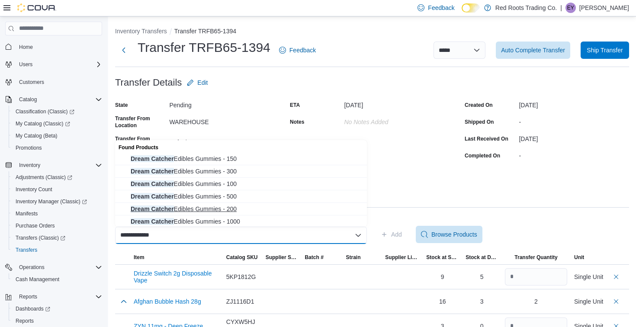
type input "**********"
click at [319, 207] on span "Dream Catcher Edibles Gummies - 200" at bounding box center [246, 209] width 231 height 9
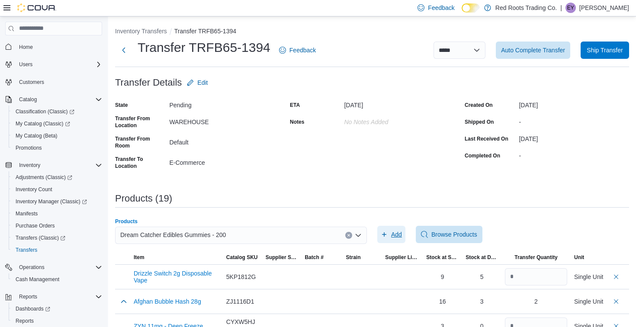
click at [396, 234] on span "Add" at bounding box center [396, 234] width 11 height 9
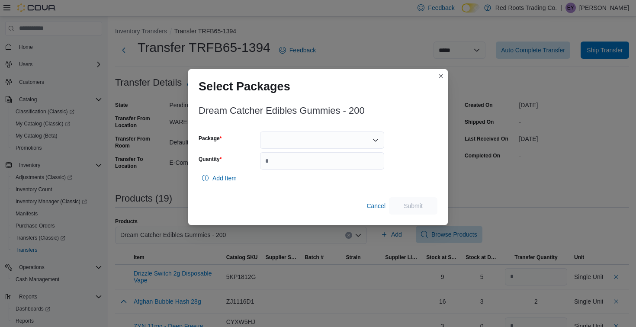
click at [338, 138] on div at bounding box center [322, 139] width 124 height 17
click at [330, 167] on span "1" at bounding box center [327, 167] width 103 height 9
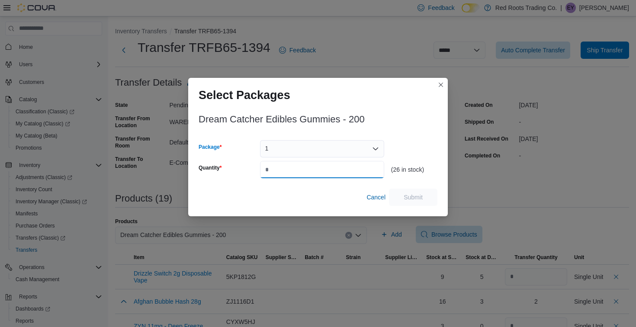
click at [330, 167] on input "Quantity" at bounding box center [322, 169] width 124 height 17
type input "*"
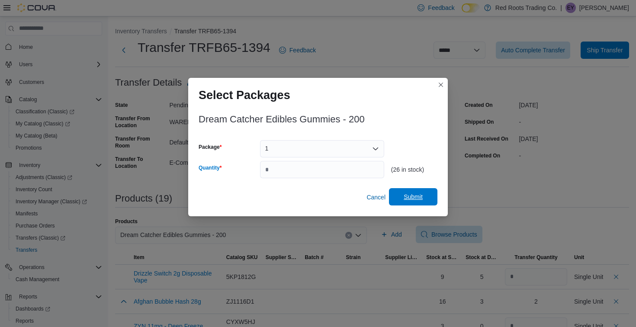
click at [410, 194] on span "Submit" at bounding box center [413, 196] width 19 height 9
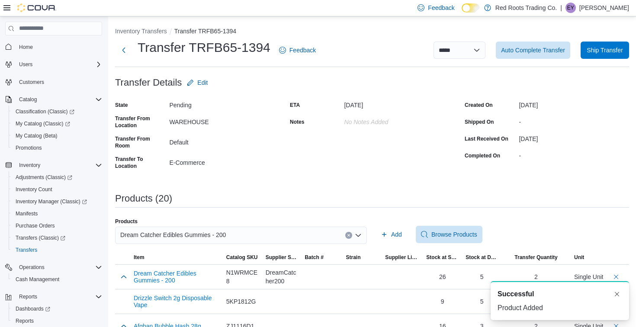
click at [255, 235] on div "Dream Catcher Edibles Gummies - 200" at bounding box center [241, 235] width 252 height 17
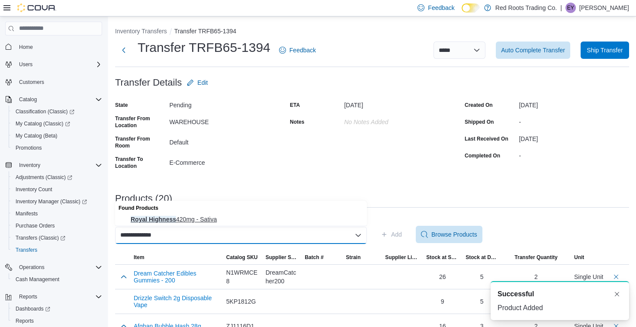
type input "**********"
click at [242, 221] on span "Royal Highness 420mg - Sativa" at bounding box center [246, 219] width 231 height 9
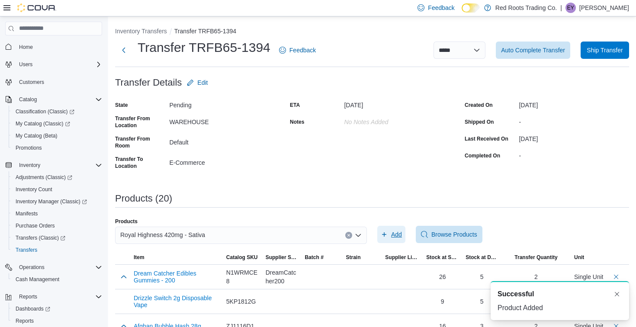
click at [398, 238] on span "Add" at bounding box center [396, 234] width 11 height 9
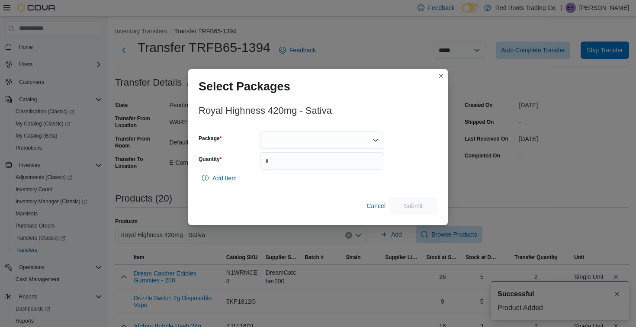
click at [308, 143] on div at bounding box center [322, 139] width 124 height 17
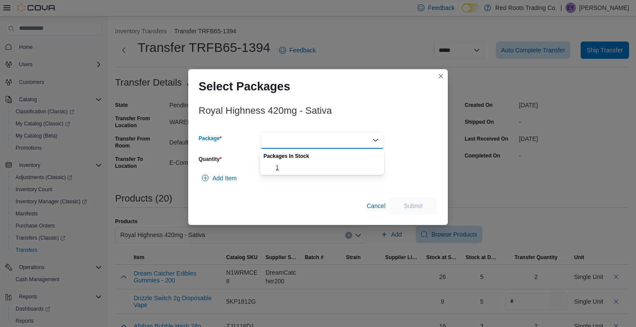
click at [305, 169] on span "1" at bounding box center [327, 167] width 103 height 9
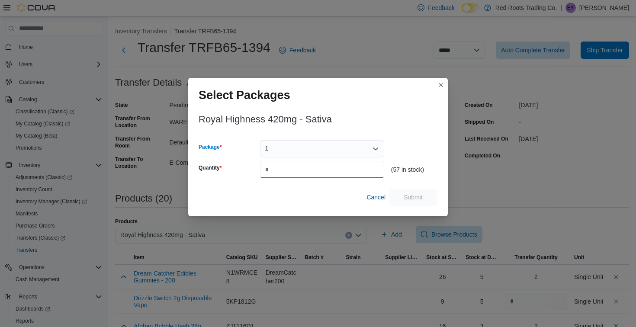
click at [305, 169] on input "Quantity" at bounding box center [322, 169] width 124 height 17
type input "*"
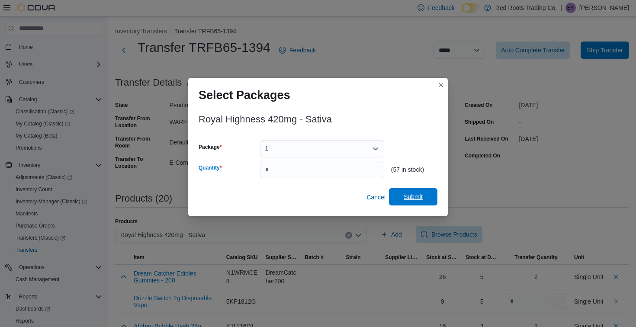
click at [417, 195] on span "Submit" at bounding box center [413, 196] width 19 height 9
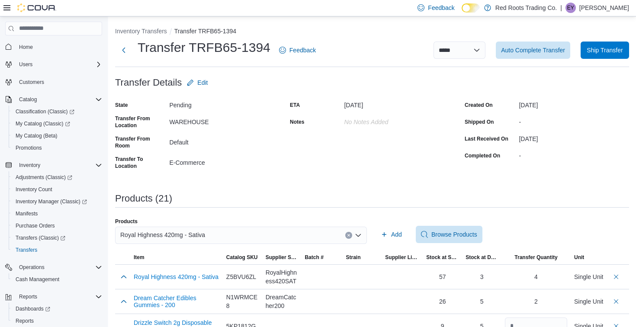
click at [311, 232] on div "Royal Highness 420mg - Sativa" at bounding box center [241, 235] width 252 height 17
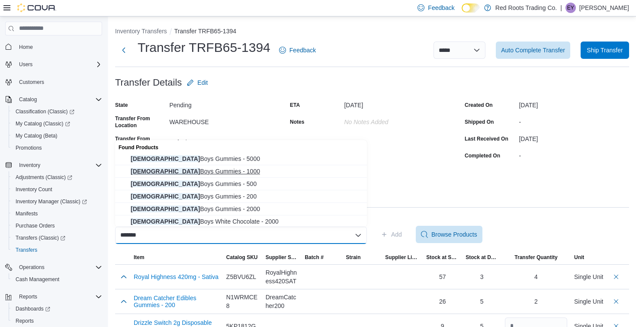
type input "******"
click at [303, 170] on span "[DEMOGRAPHIC_DATA] Boys Gummies - 1000" at bounding box center [246, 171] width 231 height 9
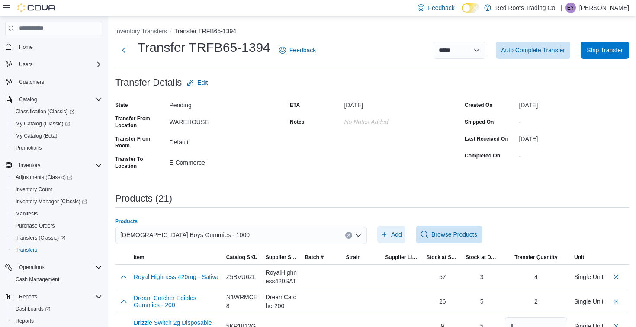
click at [395, 236] on span "Add" at bounding box center [396, 234] width 11 height 9
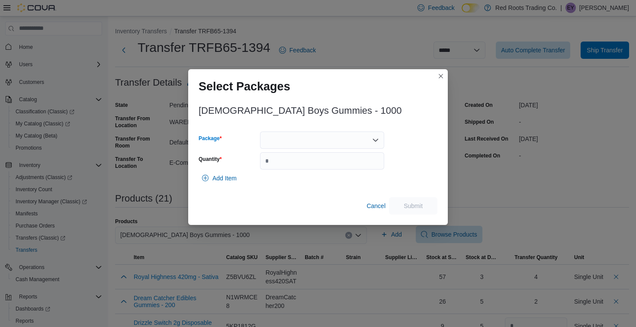
click at [322, 143] on div at bounding box center [322, 139] width 124 height 17
click at [314, 168] on span "1" at bounding box center [327, 167] width 103 height 9
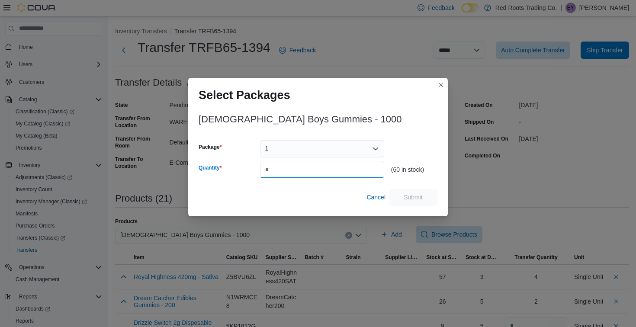
click at [314, 168] on input "Quantity" at bounding box center [322, 169] width 124 height 17
type input "*"
click at [407, 200] on span "Submit" at bounding box center [413, 196] width 19 height 9
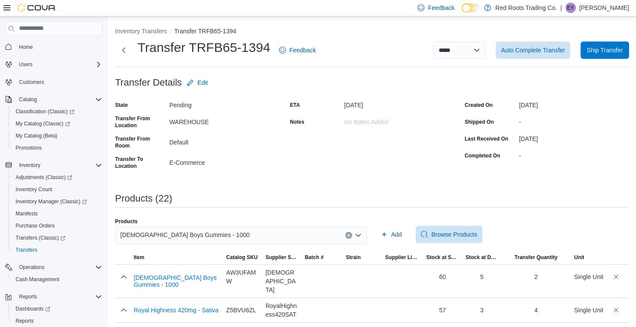
click at [249, 236] on div "[DEMOGRAPHIC_DATA] Boys Gummies - 1000" at bounding box center [241, 235] width 252 height 17
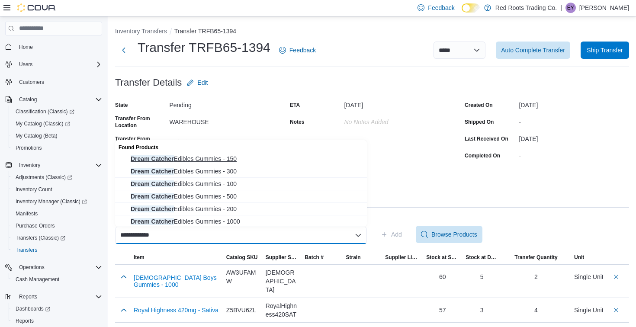
type input "**********"
click at [236, 159] on span "Dream Catcher Edibles Gummies - 150" at bounding box center [246, 158] width 231 height 9
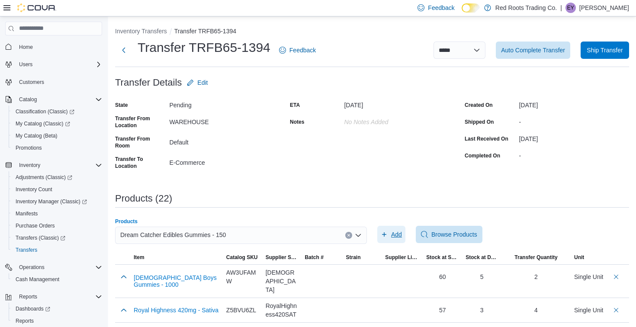
click at [384, 235] on icon "button" at bounding box center [384, 234] width 4 height 4
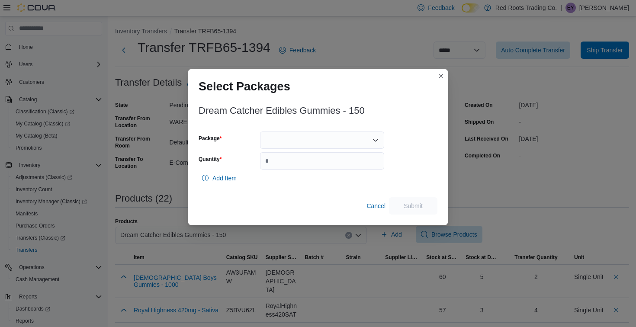
click at [340, 137] on div at bounding box center [322, 139] width 124 height 17
click at [325, 173] on button "1" at bounding box center [322, 167] width 124 height 13
click at [325, 170] on input "Quantity" at bounding box center [322, 160] width 124 height 17
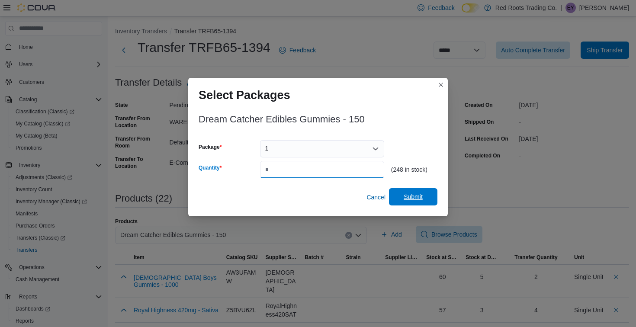
type input "*"
click at [408, 196] on span "Submit" at bounding box center [413, 196] width 19 height 9
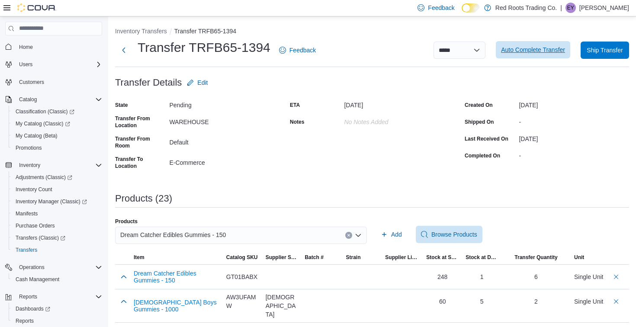
click at [544, 47] on span "Auto Complete Transfer" at bounding box center [533, 49] width 64 height 9
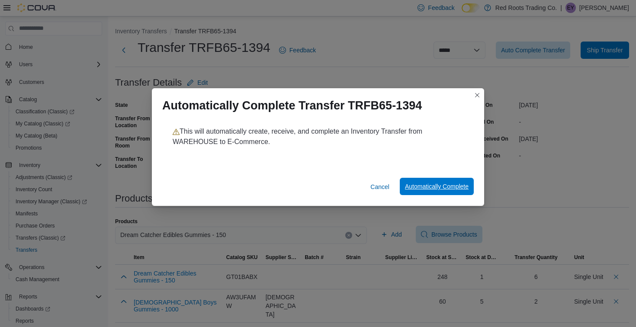
click at [422, 186] on span "Automatically Complete" at bounding box center [437, 186] width 64 height 9
